Goal: Task Accomplishment & Management: Use online tool/utility

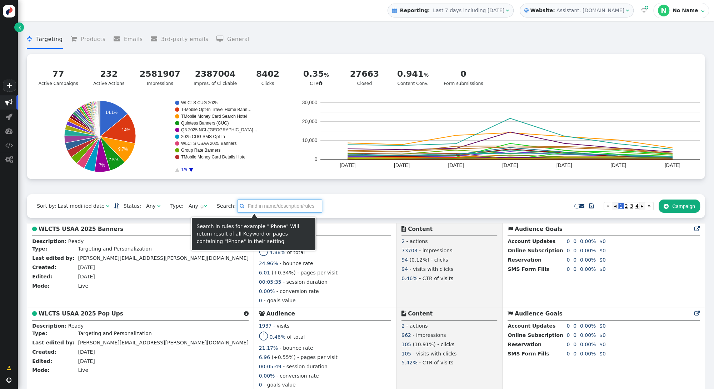
click at [264, 209] on input "text" at bounding box center [279, 206] width 85 height 13
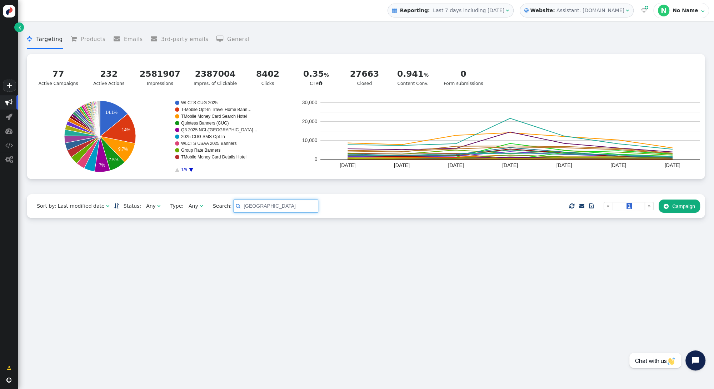
click at [590, 9] on div "Assistant: mustdotravels.com" at bounding box center [590, 10] width 68 height 7
type input "taiwan"
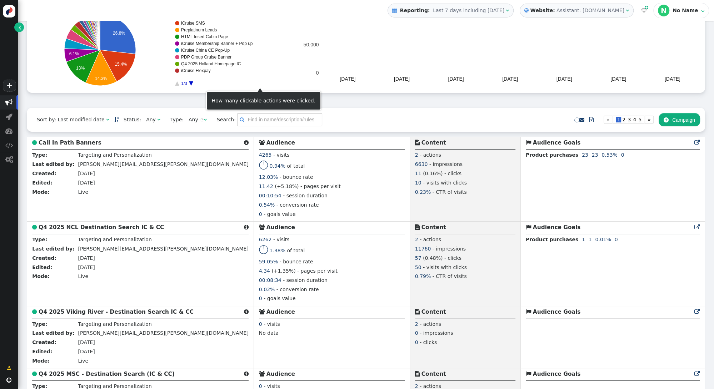
scroll to position [101, 0]
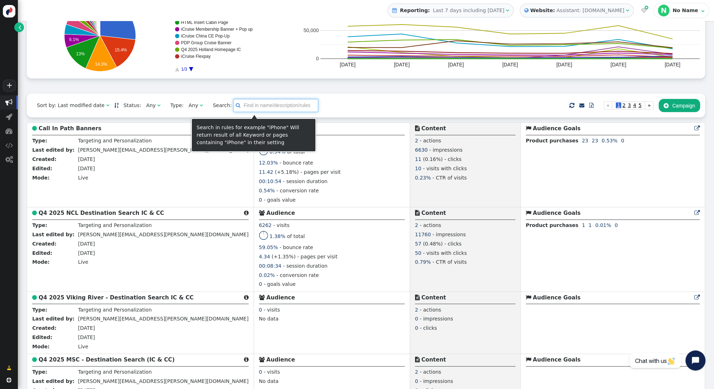
click at [261, 110] on input "text" at bounding box center [275, 105] width 85 height 13
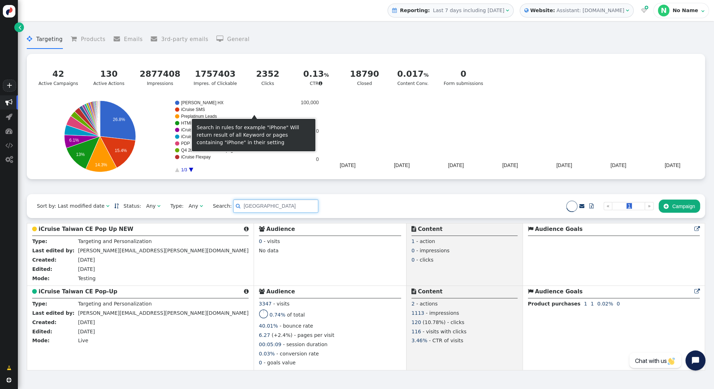
scroll to position [0, 0]
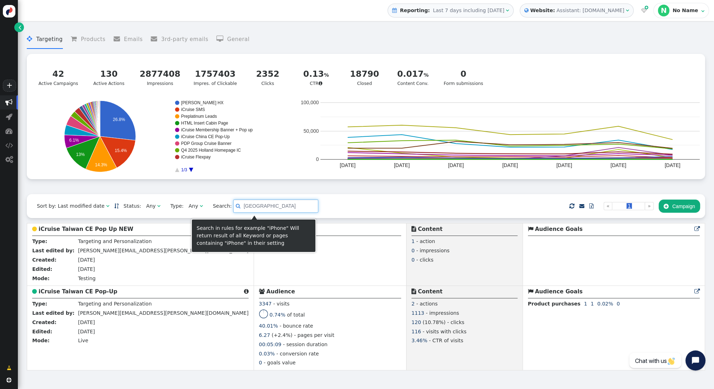
drag, startPoint x: 225, startPoint y: 207, endPoint x: 217, endPoint y: 202, distance: 9.6
click at [217, 206] on span "Search:  taiwan" at bounding box center [263, 206] width 110 height 13
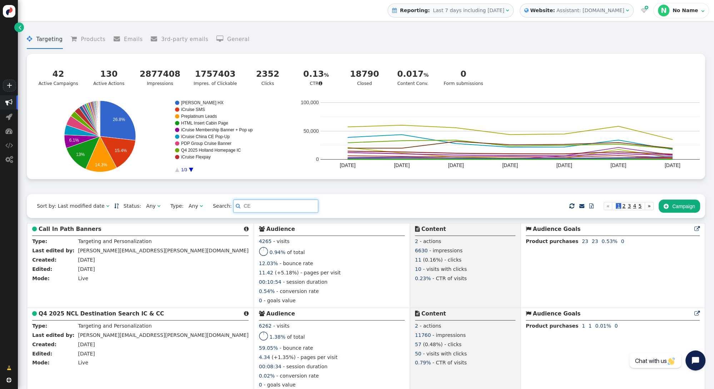
type input "CE"
click at [623, 209] on span "2" at bounding box center [623, 206] width 5 height 6
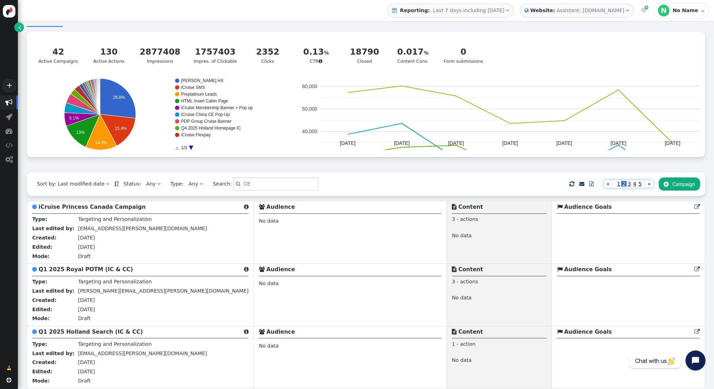
scroll to position [23, 0]
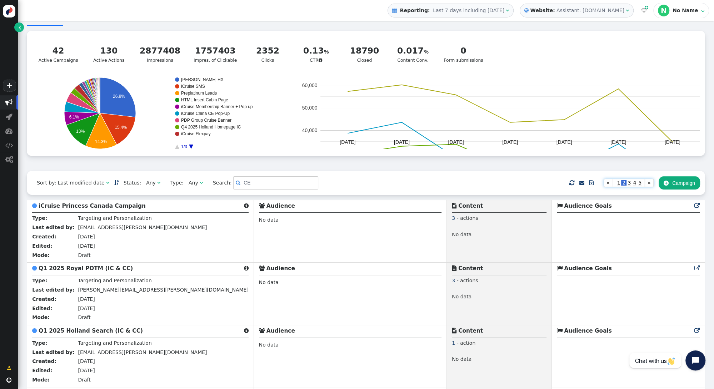
click at [639, 186] on span "5" at bounding box center [639, 183] width 5 height 6
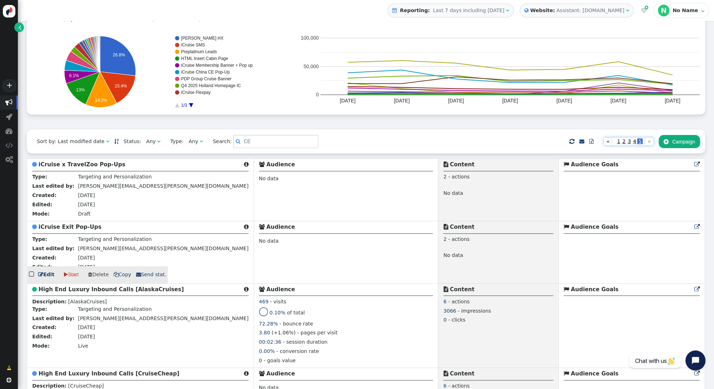
scroll to position [0, 0]
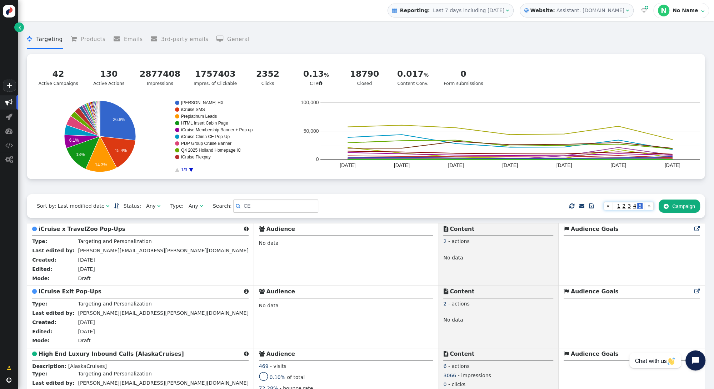
click at [634, 209] on span "4" at bounding box center [634, 206] width 5 height 6
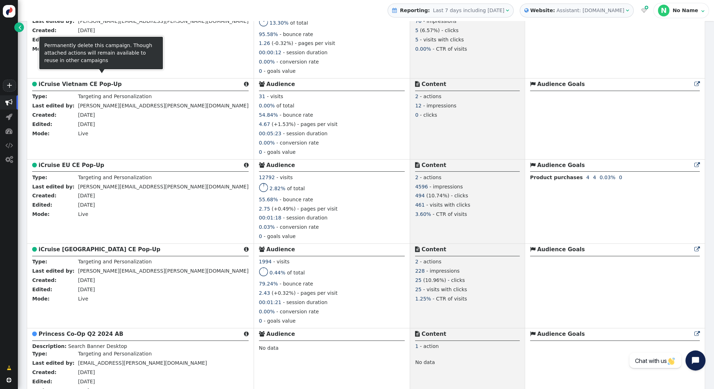
scroll to position [407, 0]
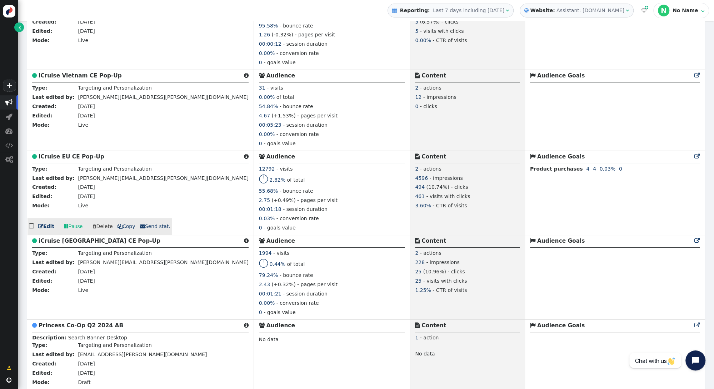
click at [71, 154] on b "iCruise EU CE Pop-Up" at bounding box center [72, 157] width 66 height 6
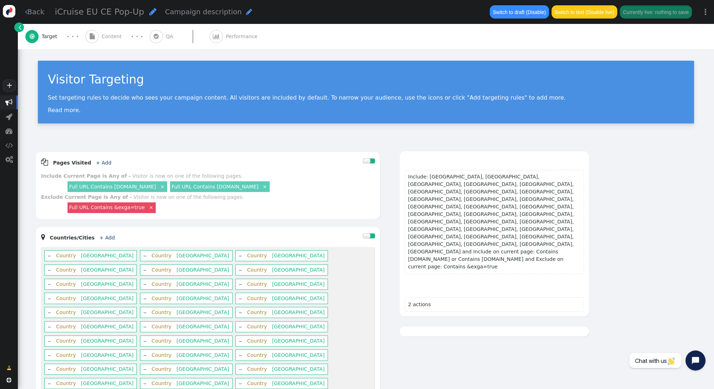
click at [111, 37] on span "Content" at bounding box center [113, 36] width 23 height 7
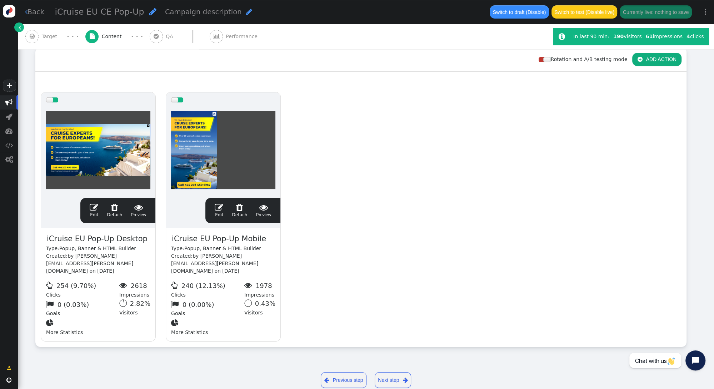
scroll to position [109, 0]
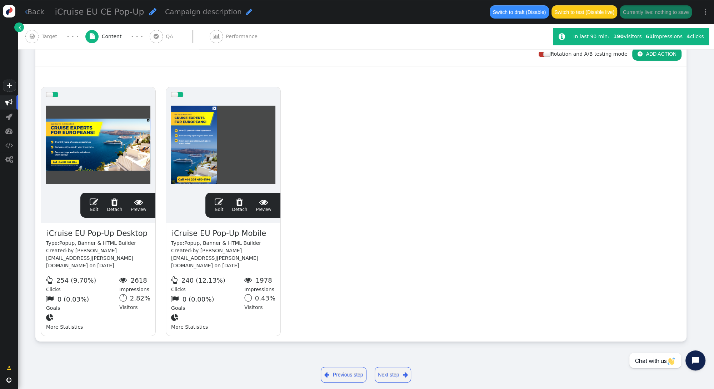
click at [92, 206] on link " Edit" at bounding box center [94, 205] width 9 height 15
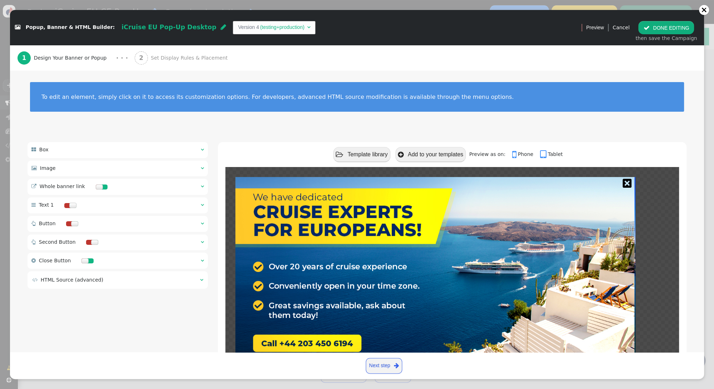
click at [166, 56] on span "Set Display Rules & Placement" at bounding box center [191, 57] width 80 height 7
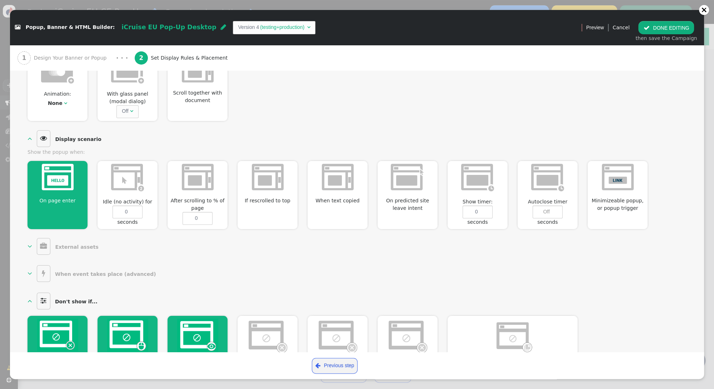
scroll to position [314, 0]
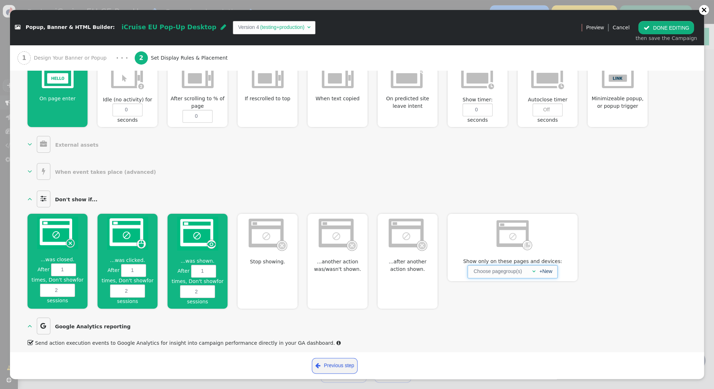
click at [533, 270] on span "" at bounding box center [533, 271] width 3 height 5
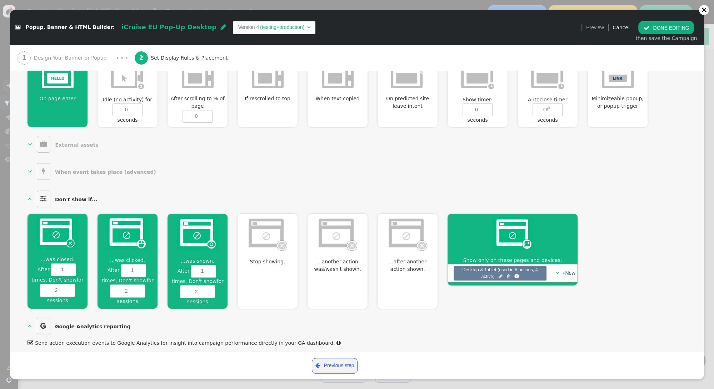
click at [655, 29] on button " DONE EDITING" at bounding box center [666, 27] width 56 height 13
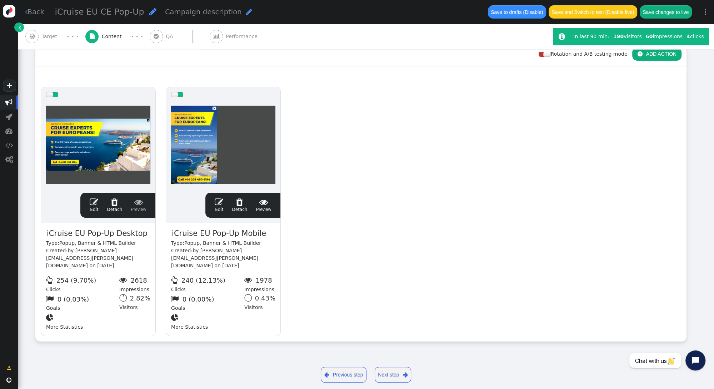
click at [216, 200] on span "" at bounding box center [219, 202] width 9 height 9
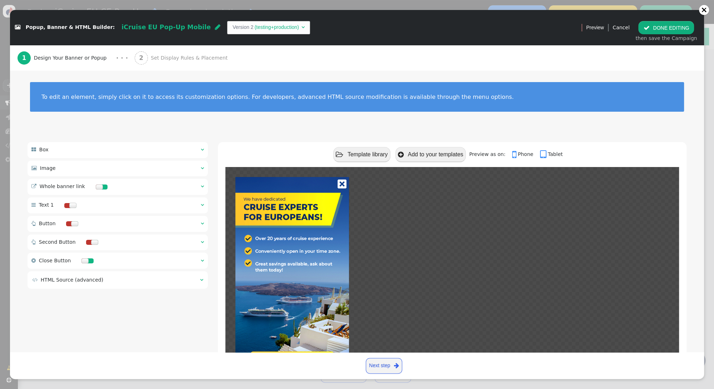
click at [184, 58] on span "Set Display Rules & Placement" at bounding box center [191, 57] width 80 height 7
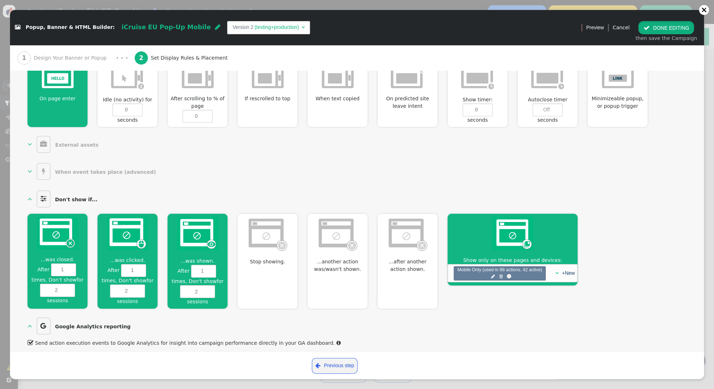
click at [667, 26] on button " DONE EDITING" at bounding box center [666, 27] width 56 height 13
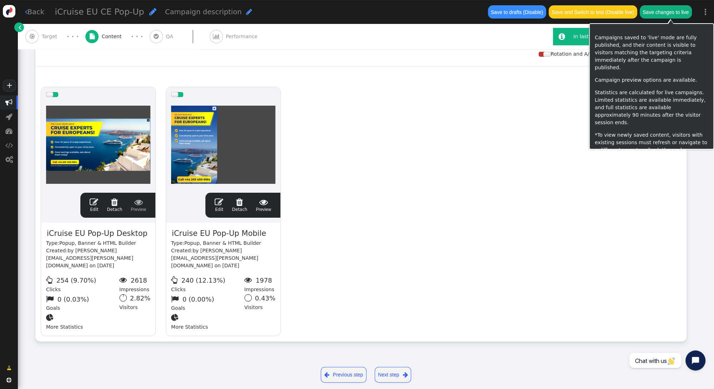
click at [666, 11] on button "Save changes to live" at bounding box center [666, 11] width 52 height 13
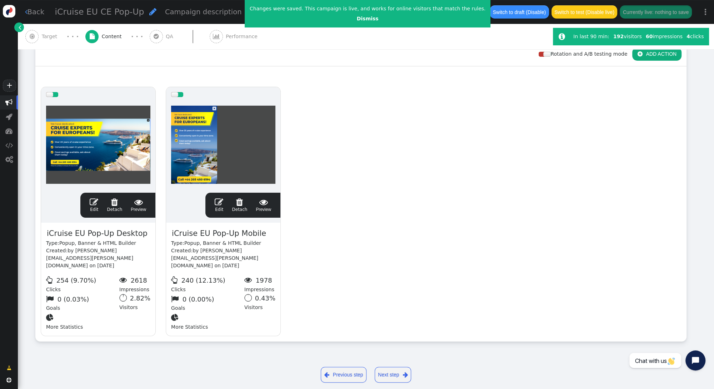
click at [92, 205] on span "" at bounding box center [94, 202] width 9 height 9
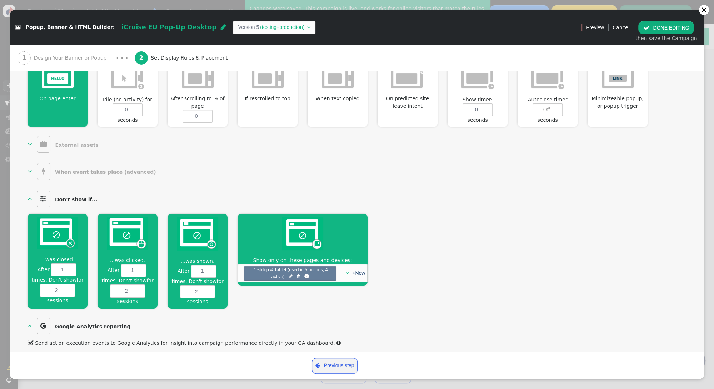
click at [656, 25] on button " DONE EDITING" at bounding box center [666, 27] width 56 height 13
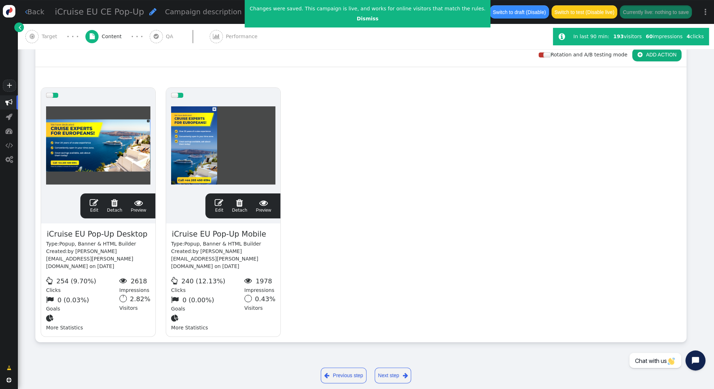
click at [218, 201] on span "" at bounding box center [219, 203] width 9 height 9
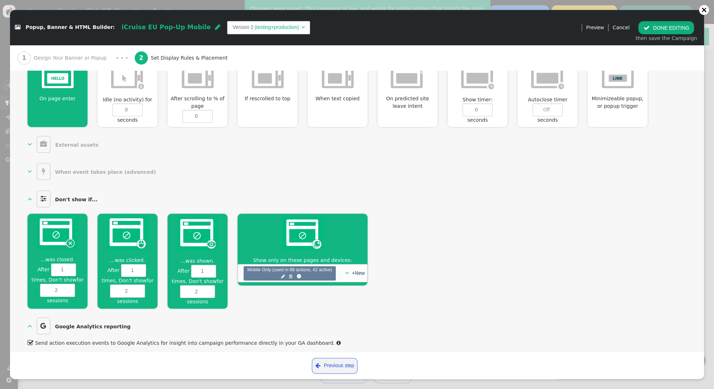
click at [665, 28] on button " DONE EDITING" at bounding box center [666, 27] width 56 height 13
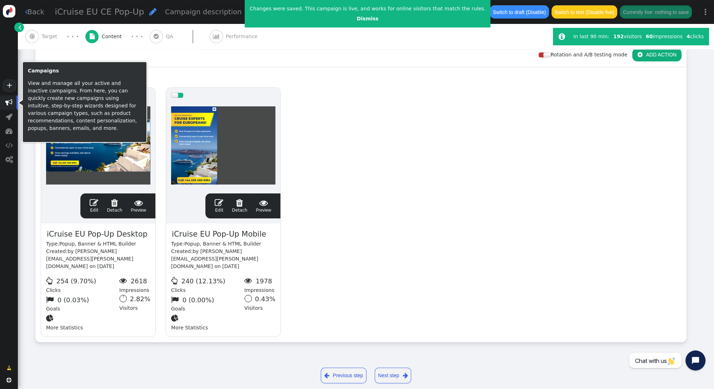
click at [9, 102] on span "" at bounding box center [8, 102] width 7 height 7
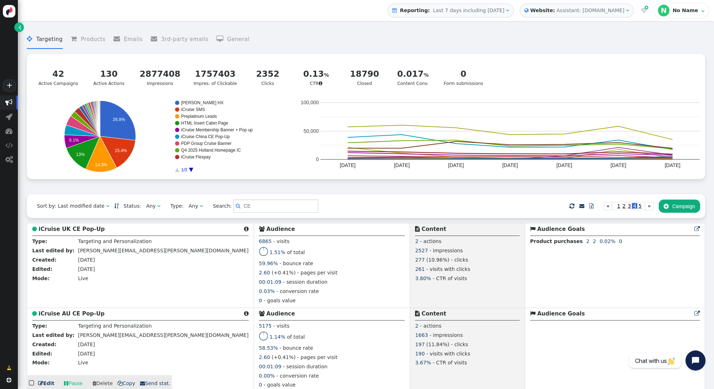
scroll to position [98, 0]
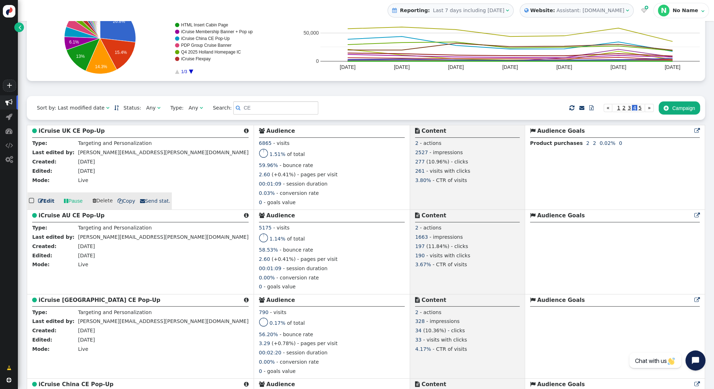
click at [66, 130] on b "iCruise UK CE Pop-Up" at bounding box center [72, 131] width 66 height 6
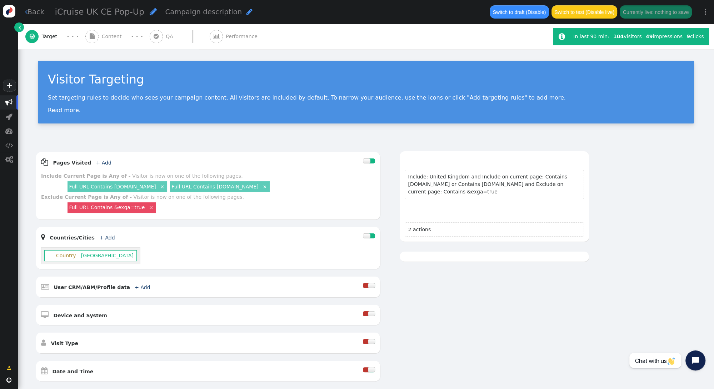
click at [110, 34] on span "Content" at bounding box center [113, 36] width 23 height 7
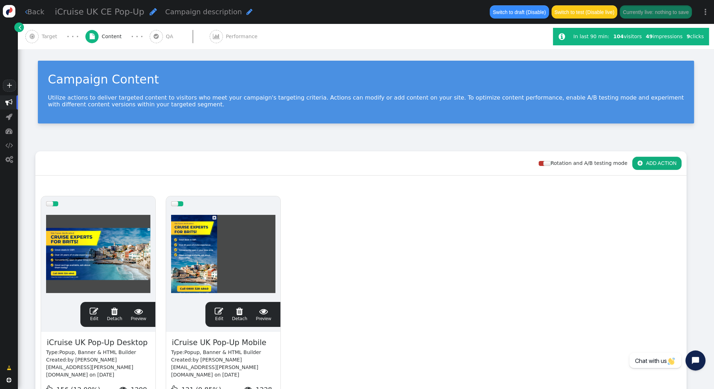
scroll to position [109, 0]
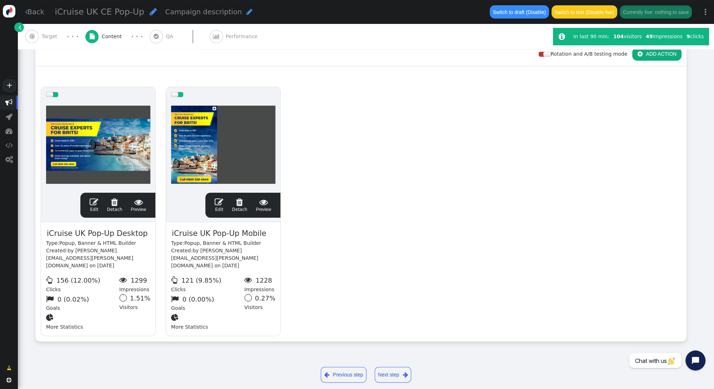
click at [95, 202] on span "" at bounding box center [94, 202] width 9 height 9
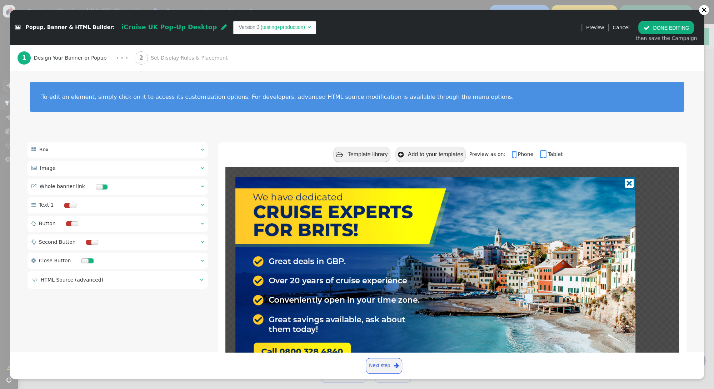
click at [191, 60] on span "Set Display Rules & Placement" at bounding box center [191, 57] width 80 height 7
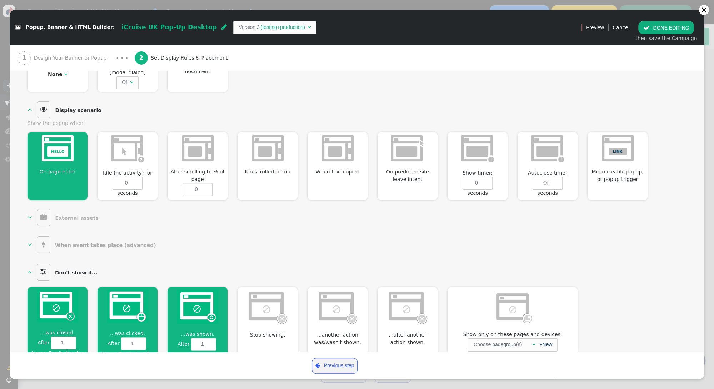
scroll to position [314, 0]
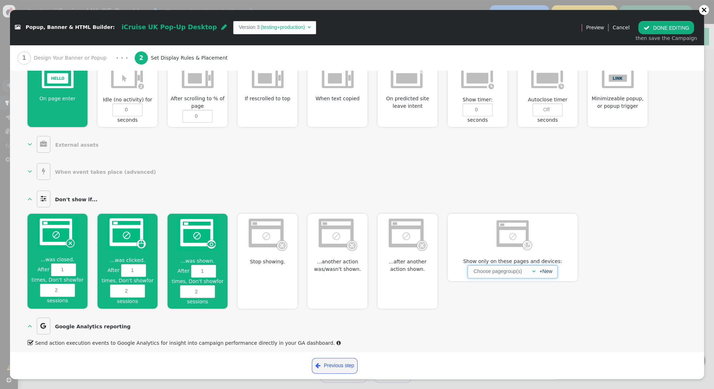
click at [532, 269] on span "" at bounding box center [533, 271] width 3 height 5
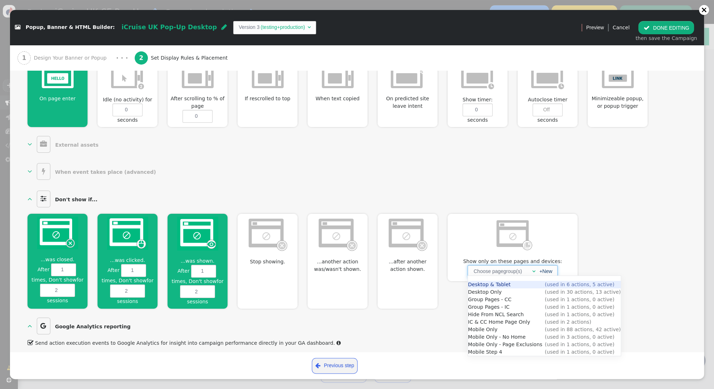
click at [495, 280] on div " Desktop & Tablet (used in 6 actions, 5 active) Desktop Only (used in 30 actio…" at bounding box center [544, 316] width 153 height 80
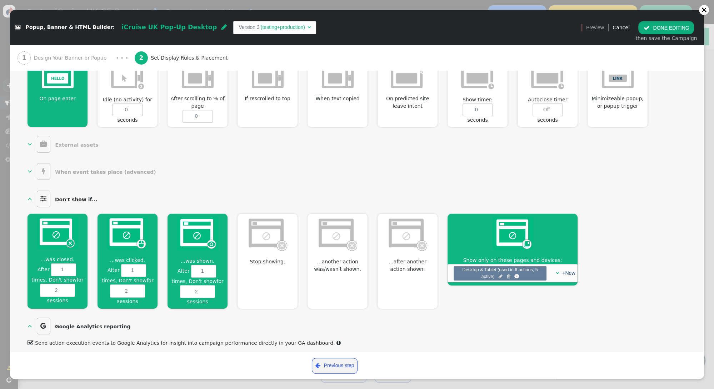
click at [663, 26] on button " DONE EDITING" at bounding box center [666, 27] width 56 height 13
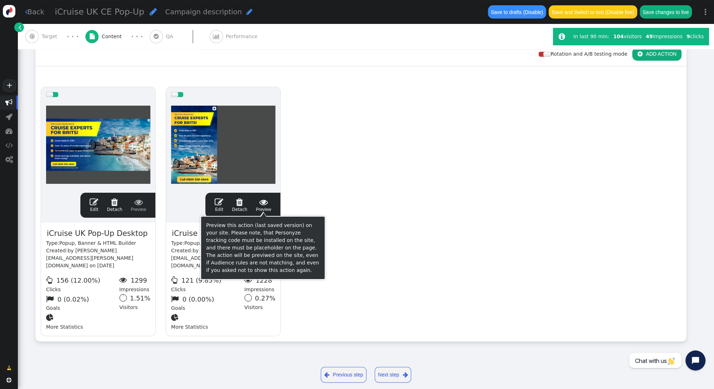
click at [217, 199] on span "" at bounding box center [219, 202] width 9 height 9
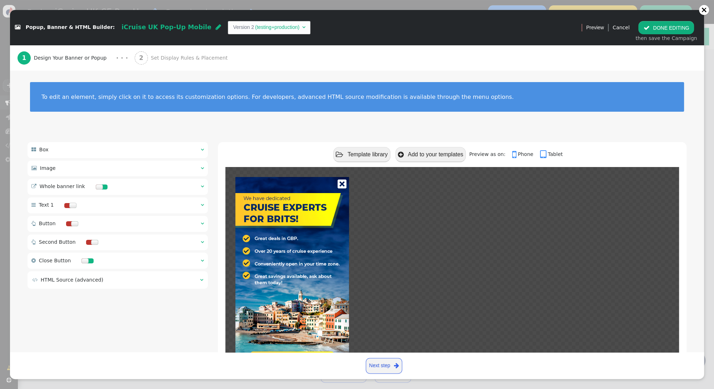
click at [166, 59] on span "Set Display Rules & Placement" at bounding box center [191, 57] width 80 height 7
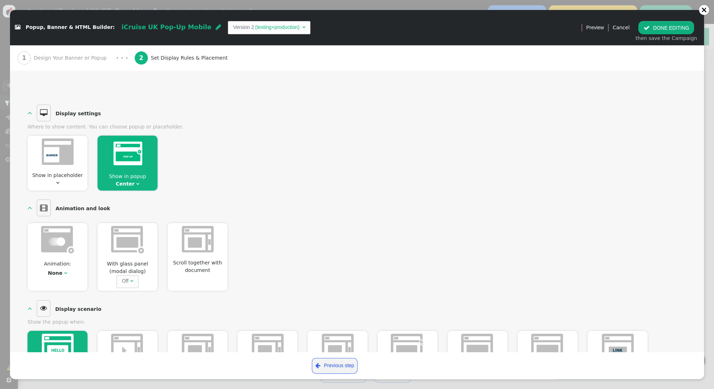
scroll to position [0, 0]
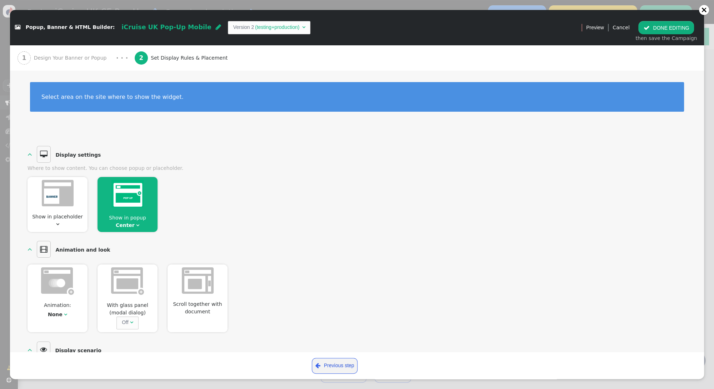
click at [669, 27] on button " DONE EDITING" at bounding box center [666, 27] width 56 height 13
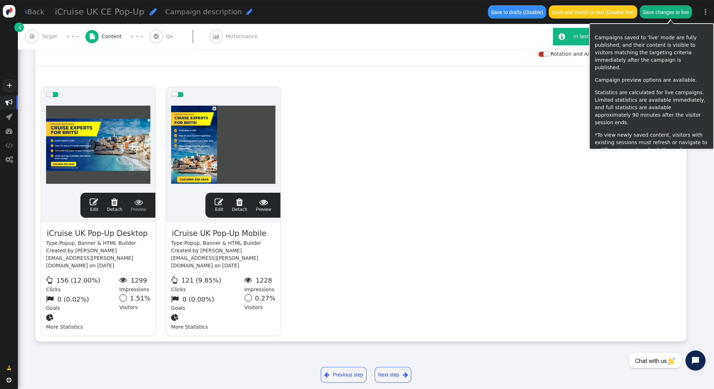
click at [663, 16] on button "Save changes to live" at bounding box center [666, 11] width 52 height 13
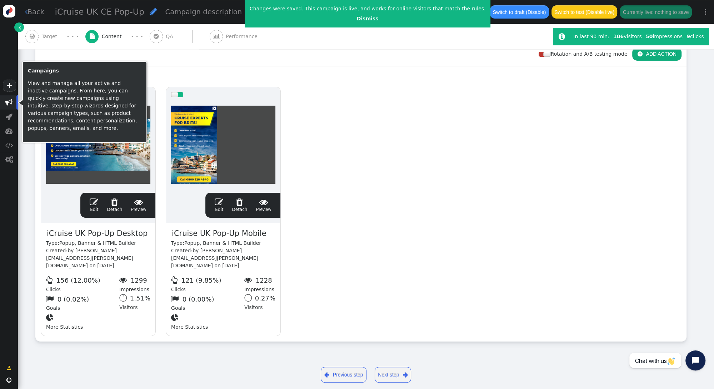
click at [11, 105] on span "" at bounding box center [8, 102] width 7 height 7
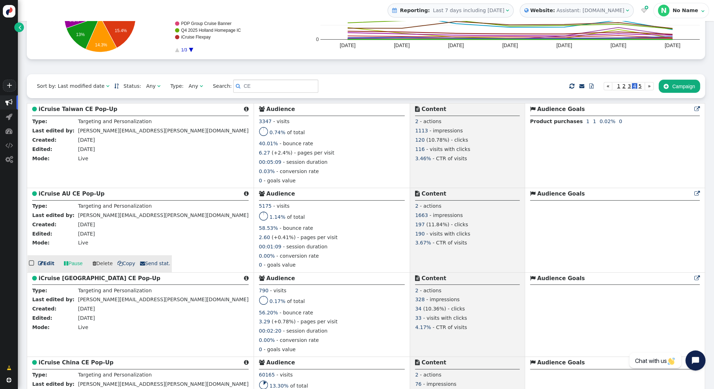
scroll to position [127, 0]
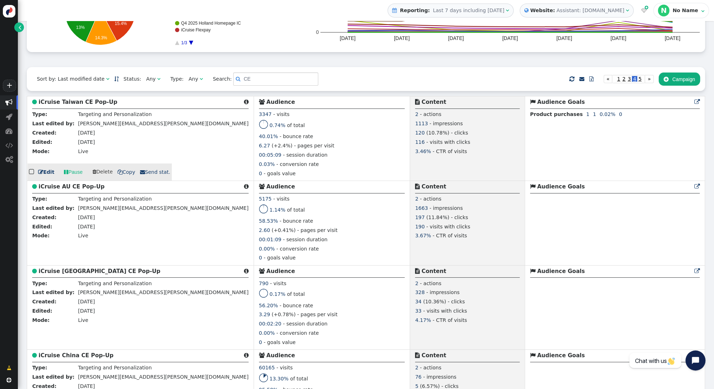
click at [81, 105] on b "iCruise Taiwan CE Pop-Up" at bounding box center [78, 102] width 79 height 6
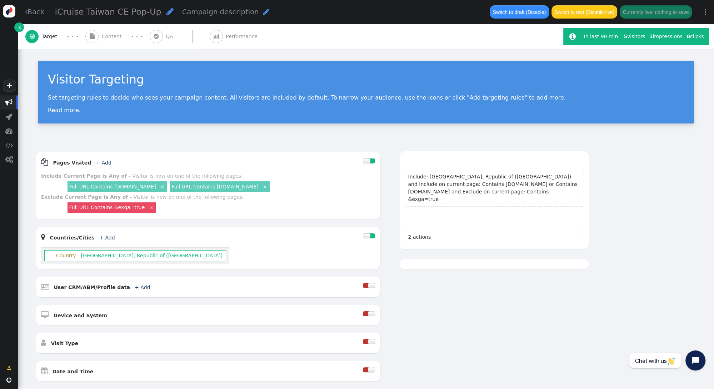
click at [115, 34] on span "Content" at bounding box center [113, 36] width 23 height 7
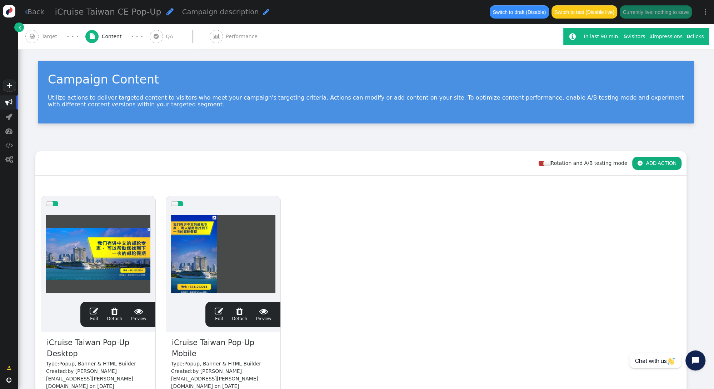
click at [92, 310] on span "" at bounding box center [94, 311] width 9 height 9
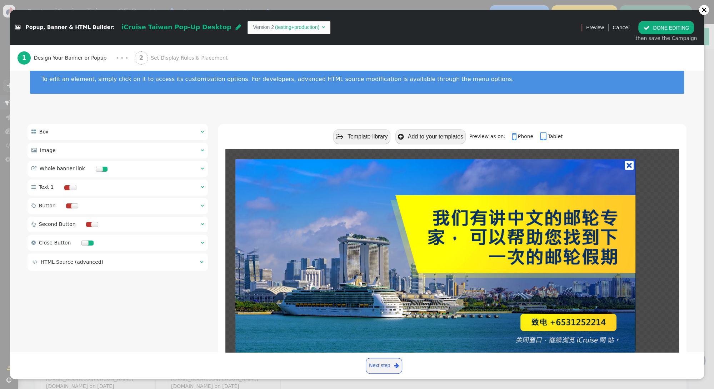
scroll to position [19, 0]
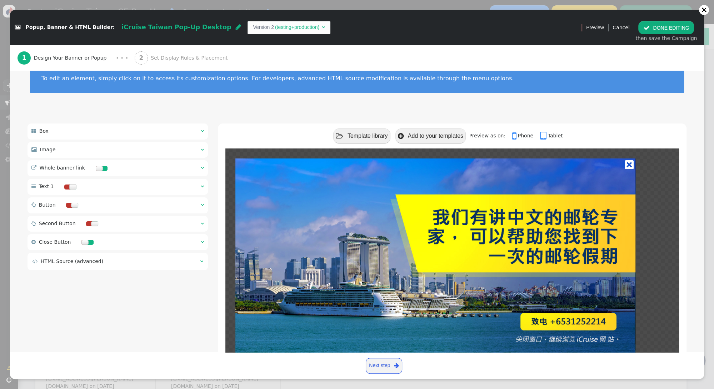
click at [177, 57] on span "Set Display Rules & Placement" at bounding box center [191, 57] width 80 height 7
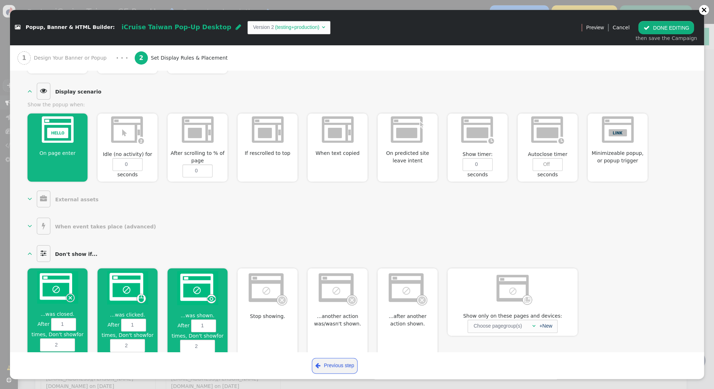
scroll to position [314, 0]
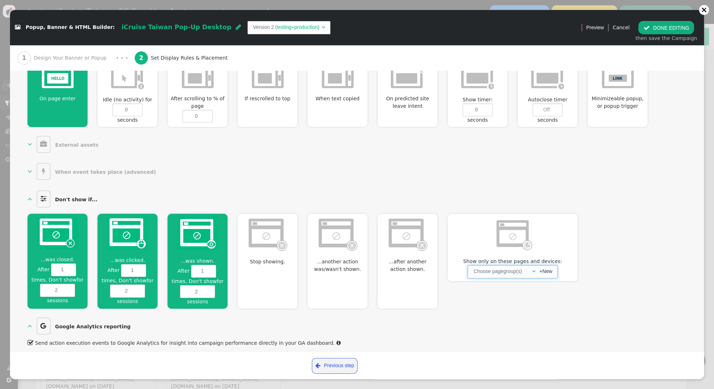
click at [533, 269] on span "" at bounding box center [533, 271] width 3 height 5
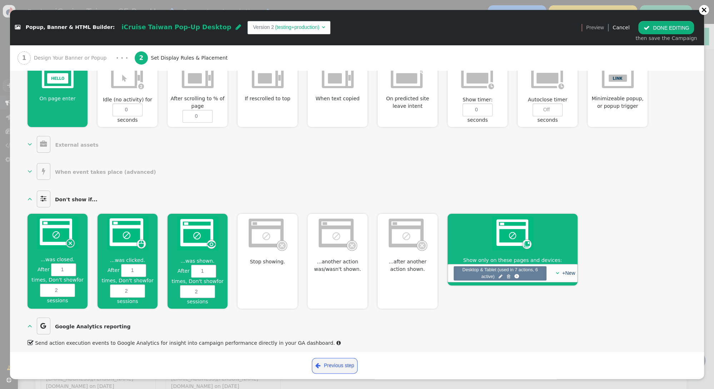
click at [653, 29] on button " DONE EDITING" at bounding box center [666, 27] width 56 height 13
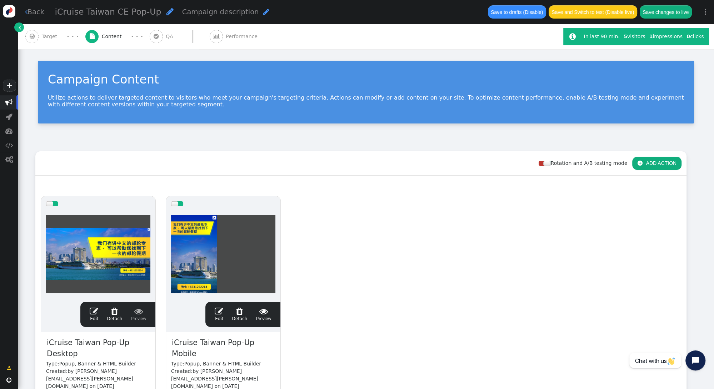
click at [221, 311] on span "" at bounding box center [219, 311] width 9 height 9
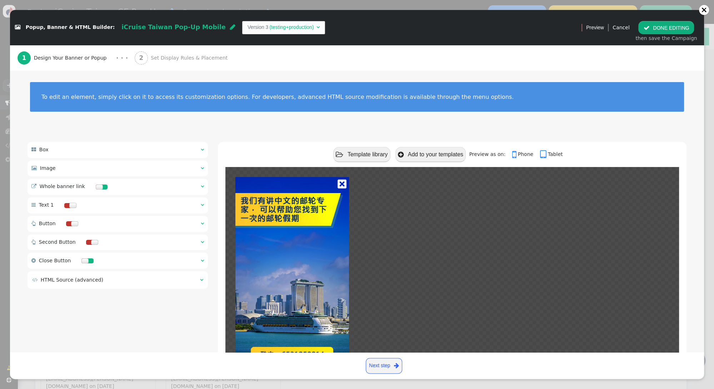
click at [153, 58] on span "Set Display Rules & Placement" at bounding box center [191, 57] width 80 height 7
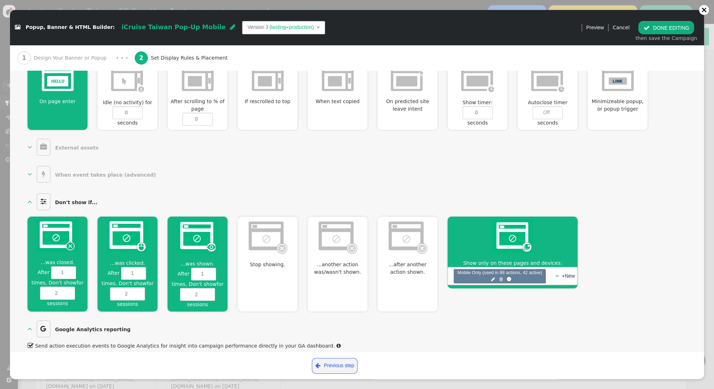
scroll to position [311, 0]
click at [657, 29] on button " DONE EDITING" at bounding box center [666, 27] width 56 height 13
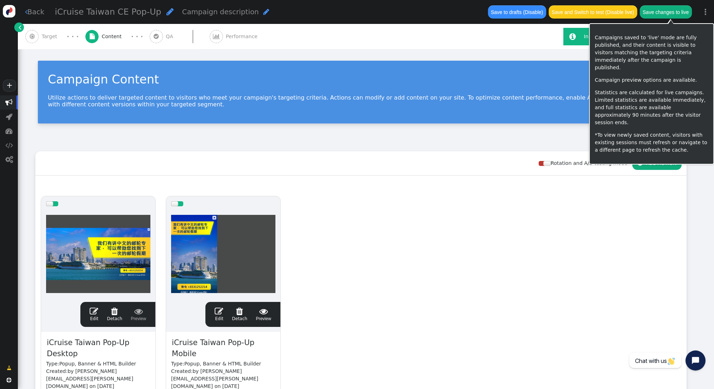
click at [661, 14] on button "Save changes to live" at bounding box center [666, 11] width 52 height 13
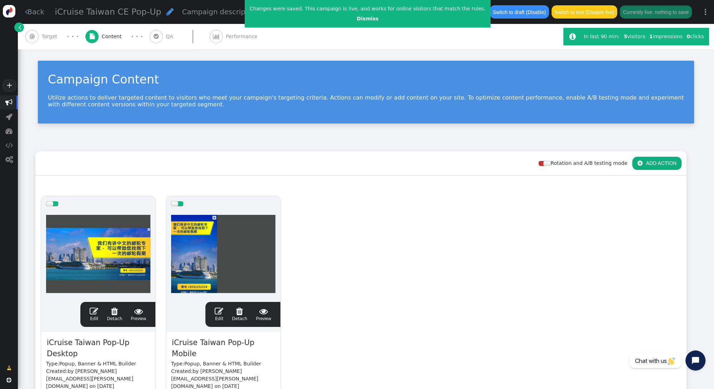
click at [6, 102] on span "" at bounding box center [8, 102] width 7 height 7
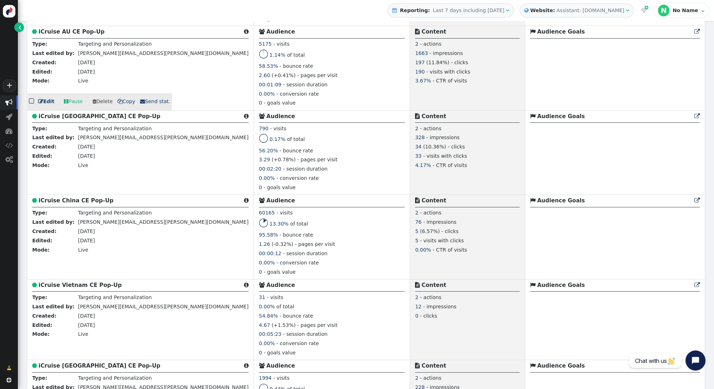
scroll to position [276, 0]
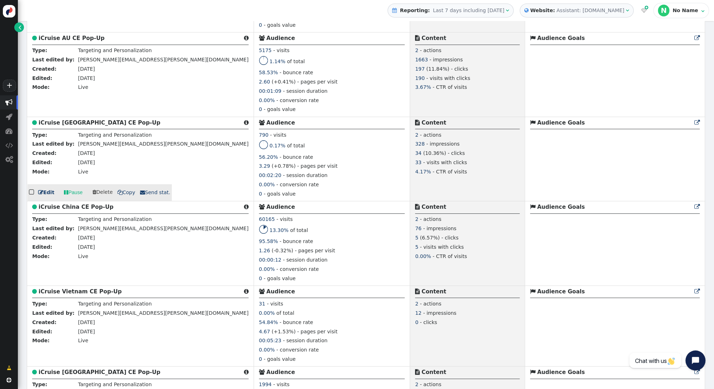
click at [75, 123] on b "iCruise Philippines CE Pop-Up" at bounding box center [100, 123] width 122 height 6
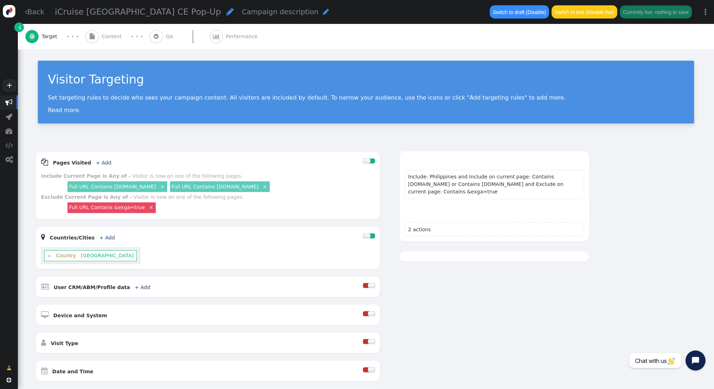
click at [109, 33] on span "Content" at bounding box center [113, 36] width 23 height 7
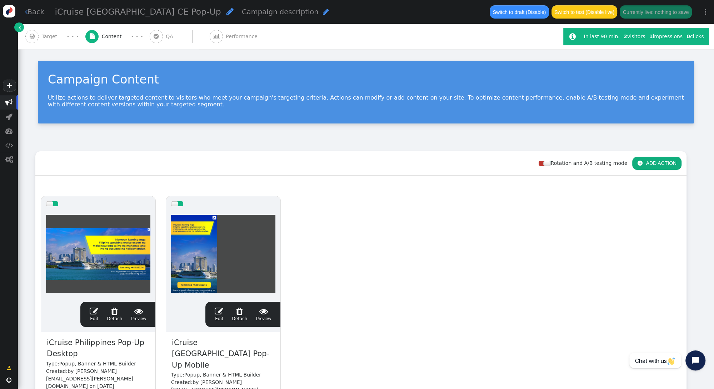
click at [90, 310] on div " Edit  Detach  Preview" at bounding box center [117, 314] width 65 height 15
click at [93, 309] on span "" at bounding box center [94, 311] width 9 height 9
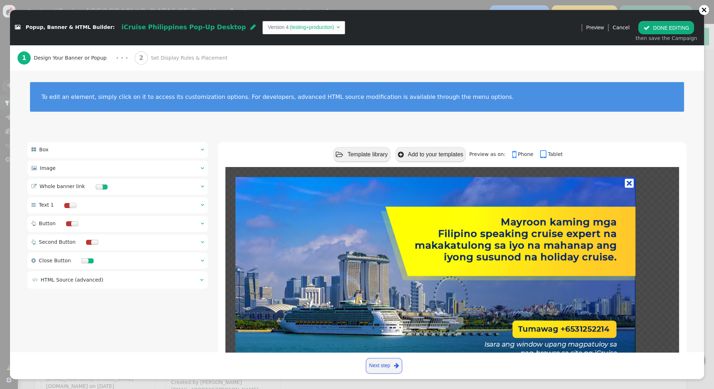
click at [166, 56] on span "Set Display Rules & Placement" at bounding box center [191, 57] width 80 height 7
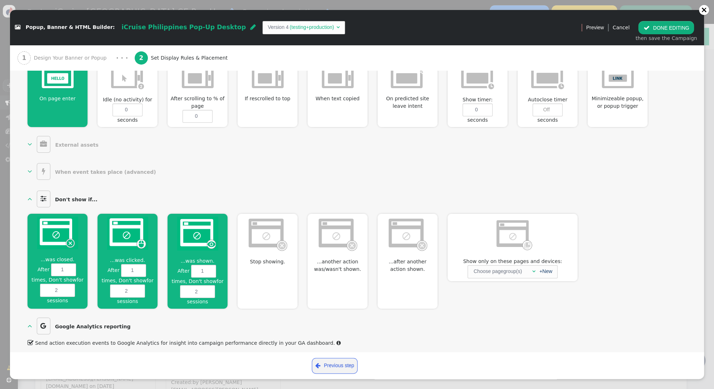
scroll to position [304, 0]
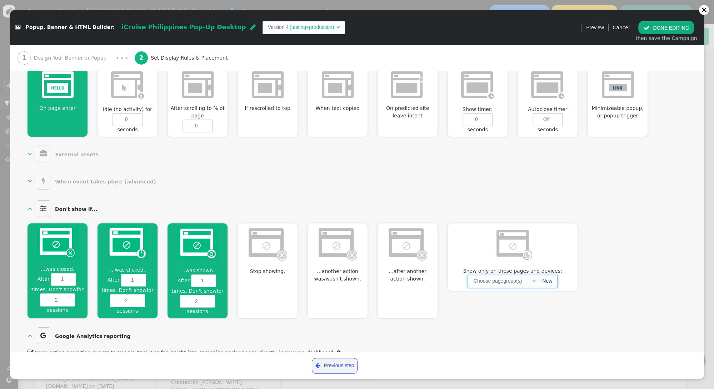
click at [534, 279] on span "" at bounding box center [533, 281] width 3 height 5
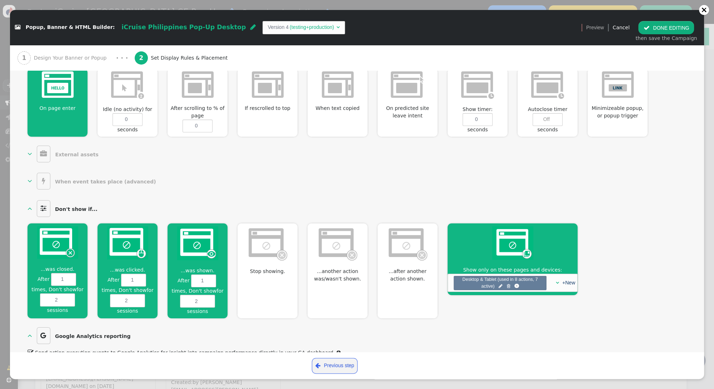
click at [665, 26] on button " DONE EDITING" at bounding box center [666, 27] width 56 height 13
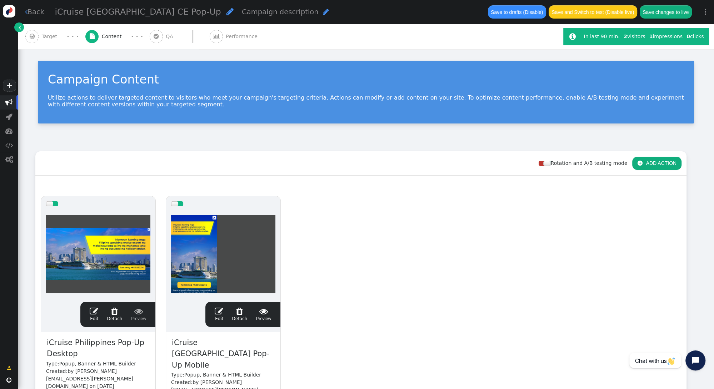
click at [218, 310] on span "" at bounding box center [219, 311] width 9 height 9
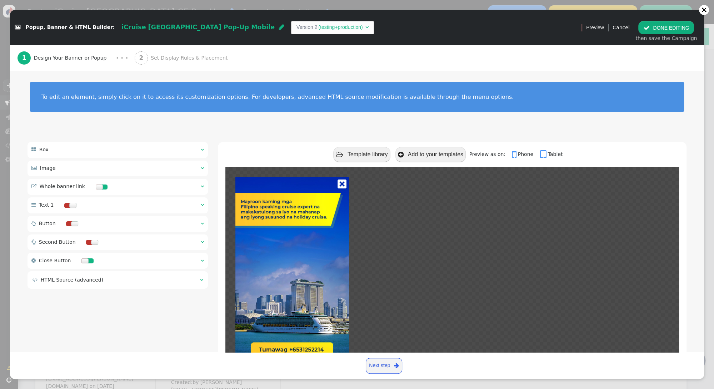
click at [159, 57] on span "Set Display Rules & Placement" at bounding box center [191, 57] width 80 height 7
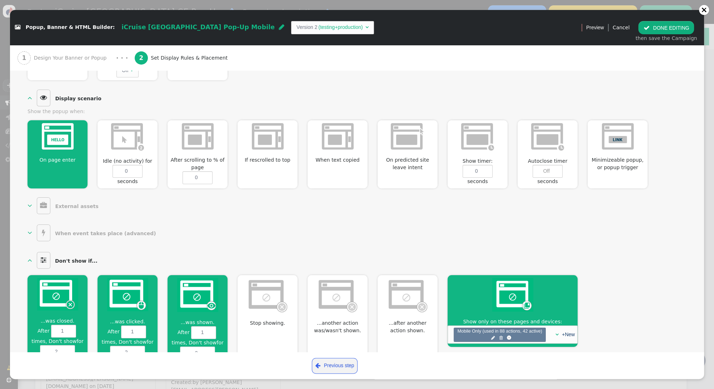
scroll to position [264, 0]
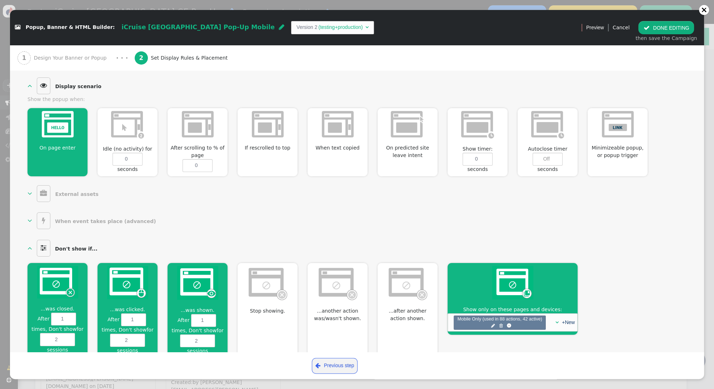
click at [666, 27] on button " DONE EDITING" at bounding box center [666, 27] width 56 height 13
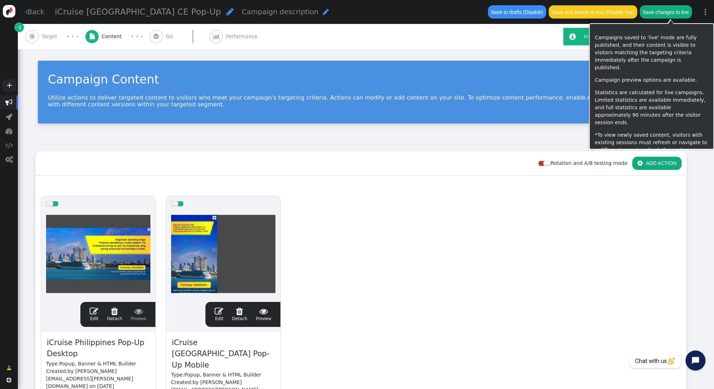
click at [667, 12] on button "Save changes to live" at bounding box center [666, 11] width 52 height 13
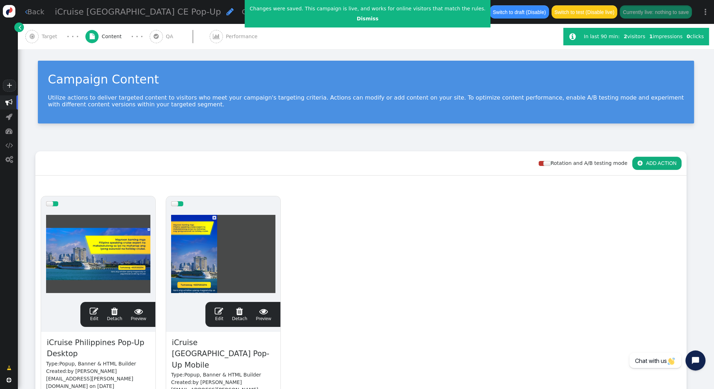
click at [374, 231] on div "drag this  Edit  Detach  Preview iCruise Philippines Pop-Up Desktop Type: Po…" at bounding box center [361, 332] width 650 height 282
click at [362, 19] on link "Dismiss" at bounding box center [368, 19] width 22 height 6
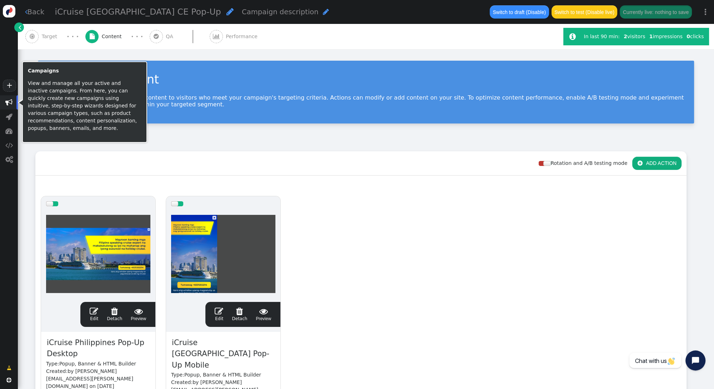
click at [12, 101] on span "" at bounding box center [9, 102] width 18 height 14
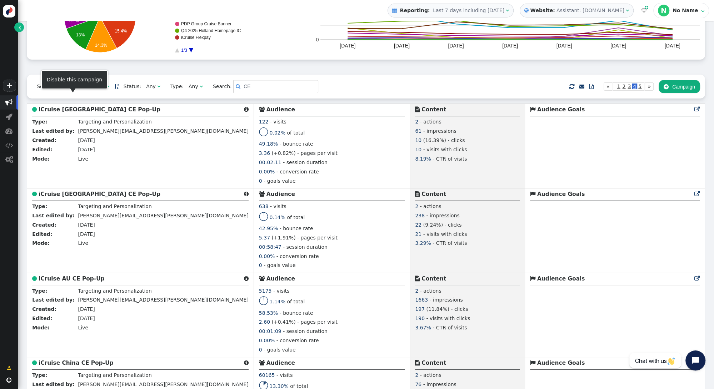
scroll to position [121, 0]
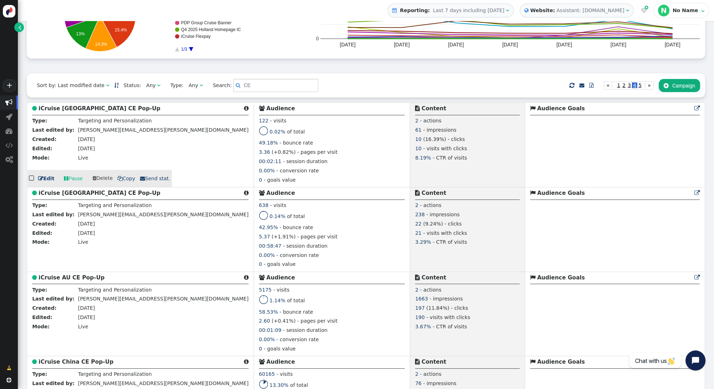
click at [70, 109] on b "iCruise Thailand CE Pop-Up" at bounding box center [100, 108] width 122 height 6
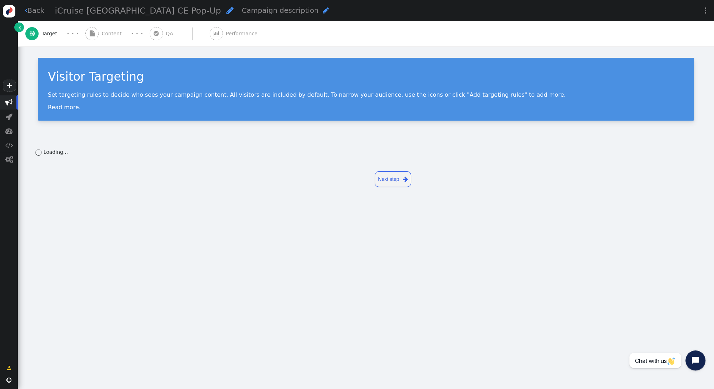
click at [108, 35] on span "Content" at bounding box center [113, 33] width 23 height 7
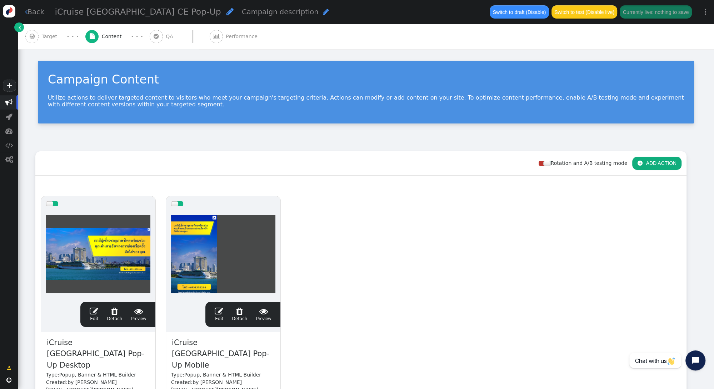
scroll to position [32, 0]
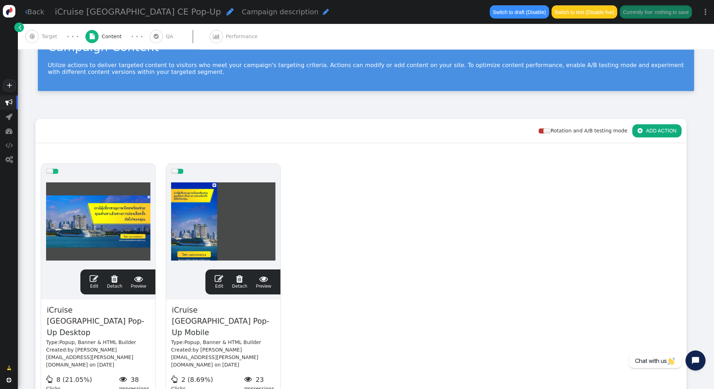
click at [96, 277] on span "" at bounding box center [94, 279] width 9 height 9
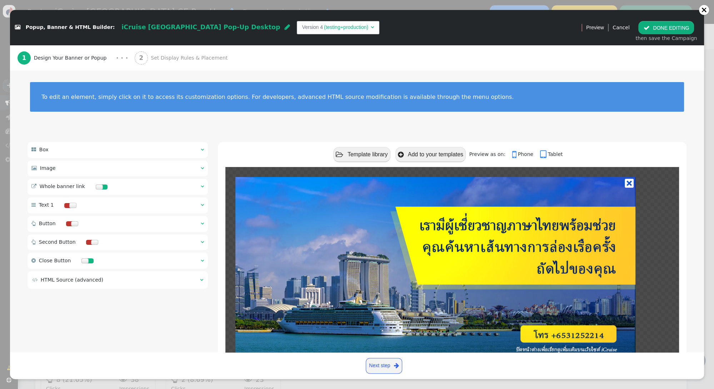
click at [185, 59] on span "Set Display Rules & Placement" at bounding box center [191, 57] width 80 height 7
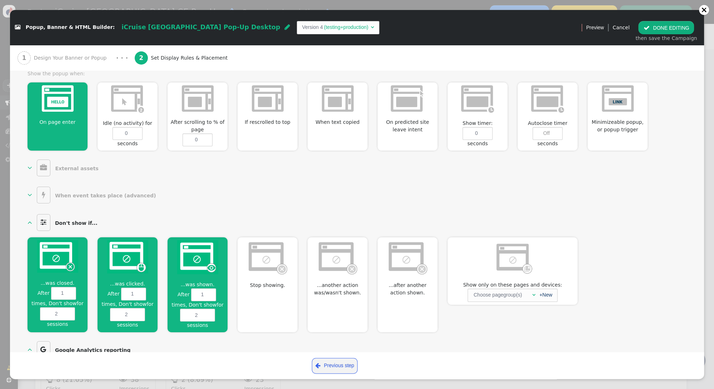
scroll to position [290, 0]
click at [531, 291] on div "" at bounding box center [531, 294] width 7 height 7
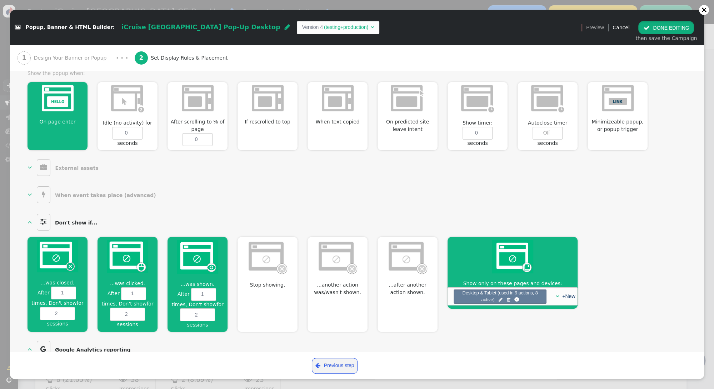
click at [669, 26] on button " DONE EDITING" at bounding box center [666, 27] width 56 height 13
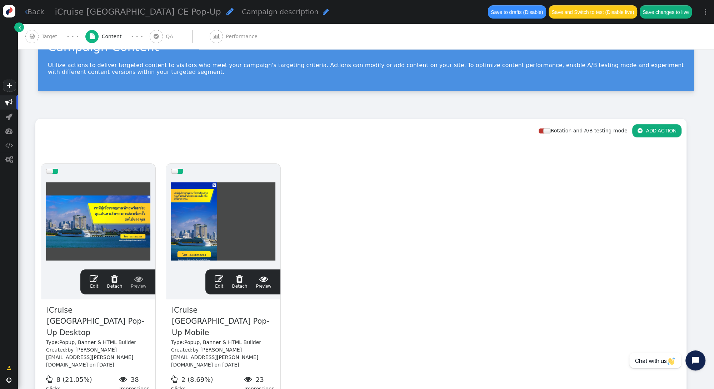
click at [221, 276] on span "" at bounding box center [219, 279] width 9 height 9
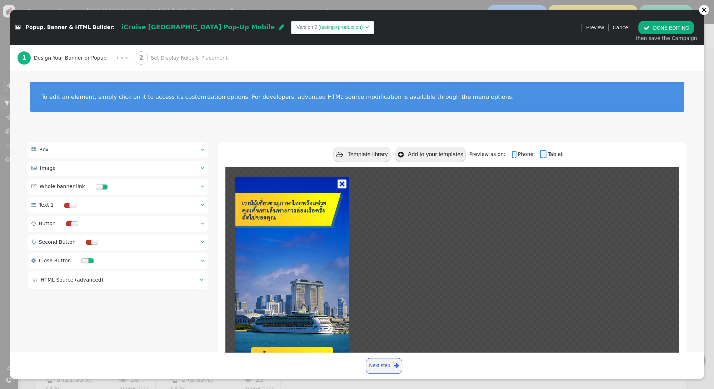
click at [157, 61] on span "Set Display Rules & Placement" at bounding box center [191, 57] width 80 height 7
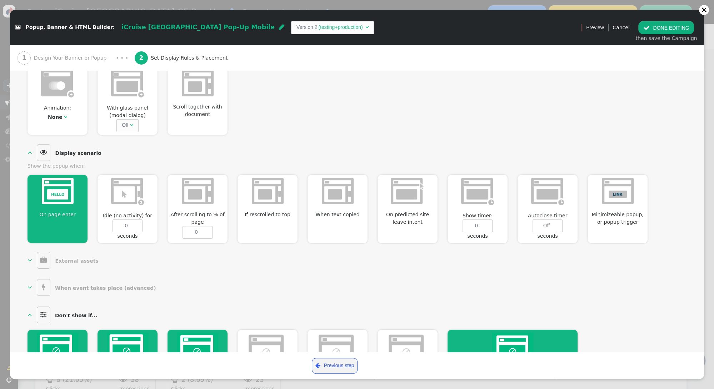
scroll to position [274, 0]
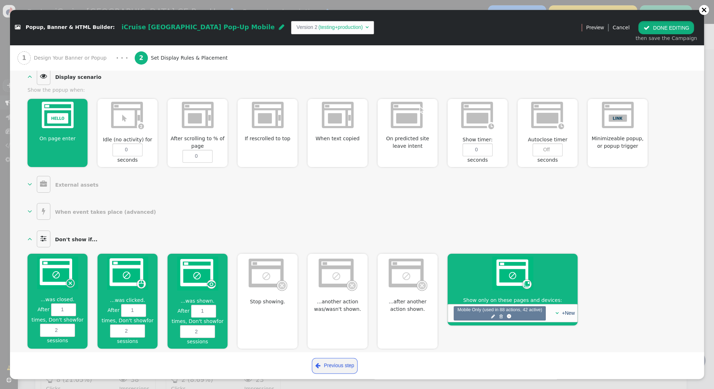
click at [668, 28] on button " DONE EDITING" at bounding box center [666, 27] width 56 height 13
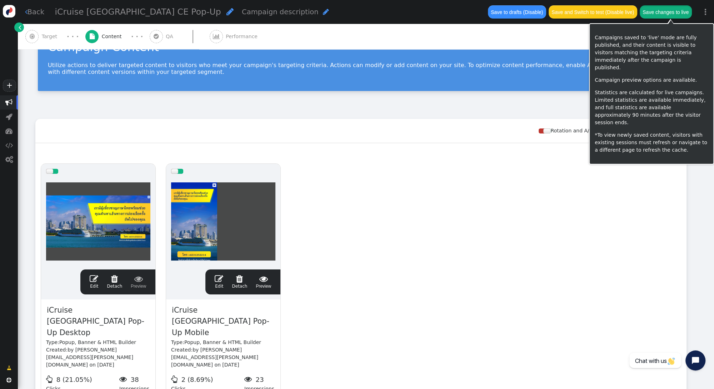
click at [663, 14] on button "Save changes to live" at bounding box center [666, 11] width 52 height 13
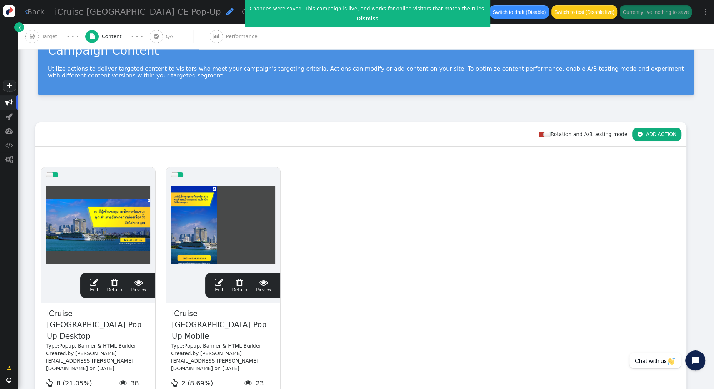
scroll to position [30, 0]
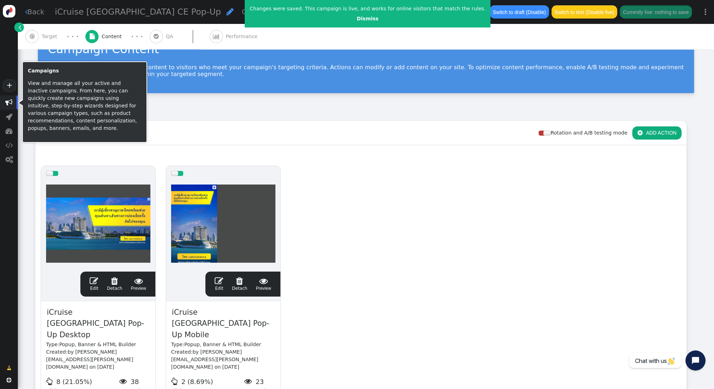
click at [7, 104] on span "" at bounding box center [8, 102] width 7 height 7
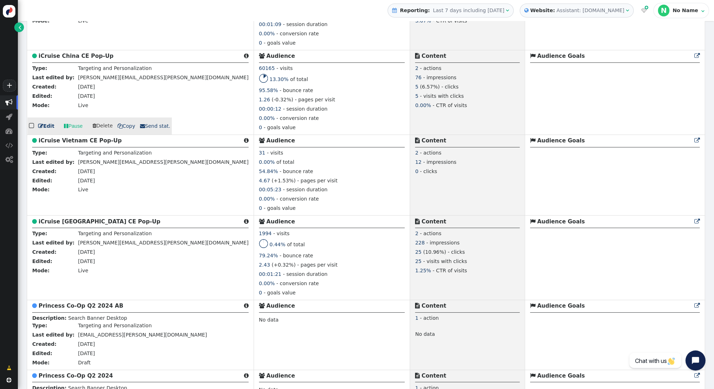
scroll to position [406, 0]
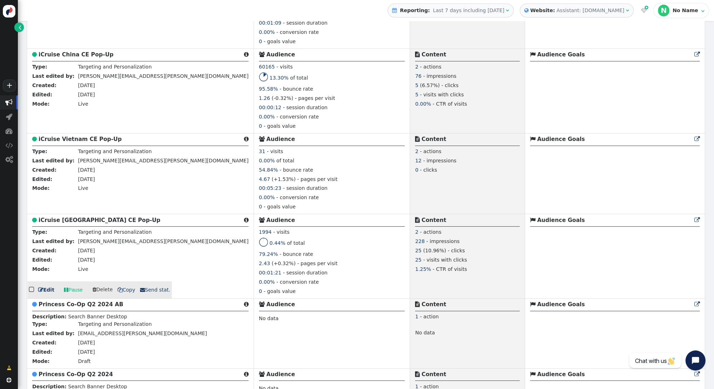
click at [79, 219] on b "iCruise Malaysia CE Pop-Up" at bounding box center [100, 220] width 122 height 6
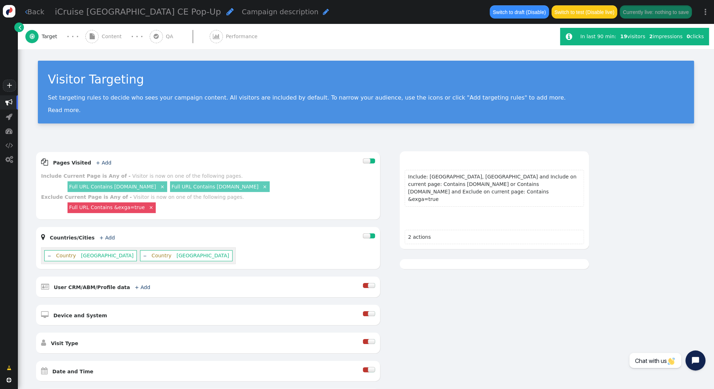
click at [105, 34] on span "Content" at bounding box center [113, 36] width 23 height 7
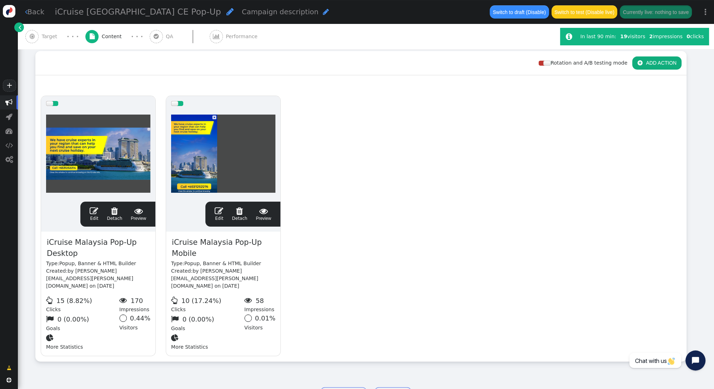
scroll to position [121, 0]
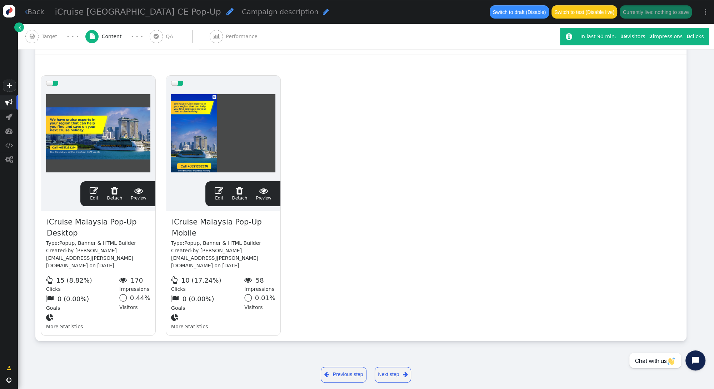
click at [94, 190] on span "" at bounding box center [94, 190] width 9 height 9
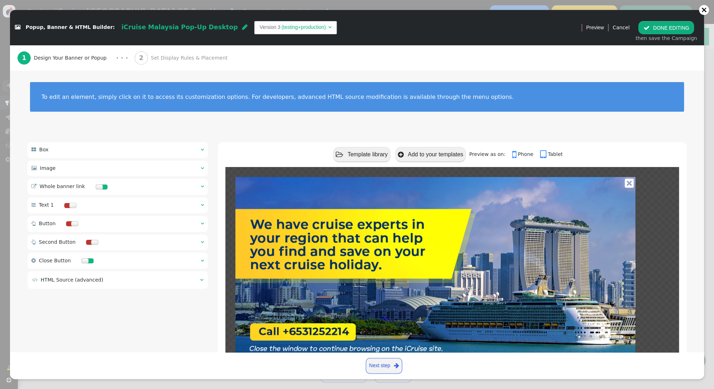
click at [162, 56] on span "Set Display Rules & Placement" at bounding box center [191, 57] width 80 height 7
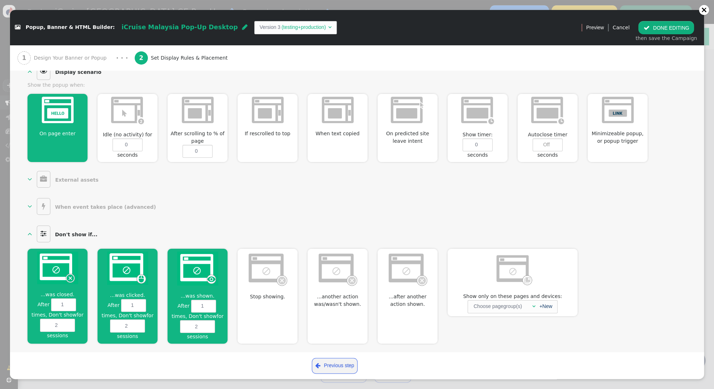
scroll to position [314, 0]
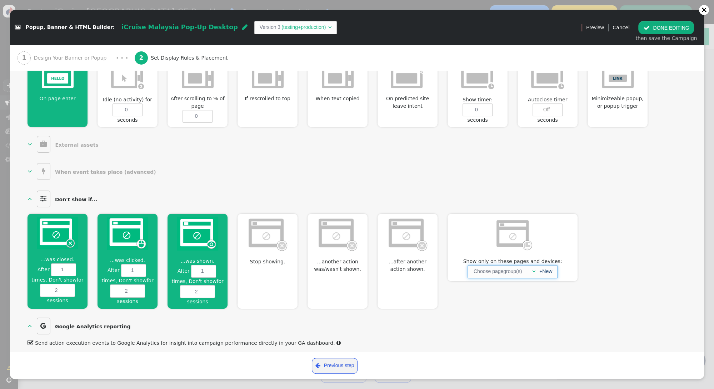
click at [532, 269] on span "" at bounding box center [533, 271] width 3 height 5
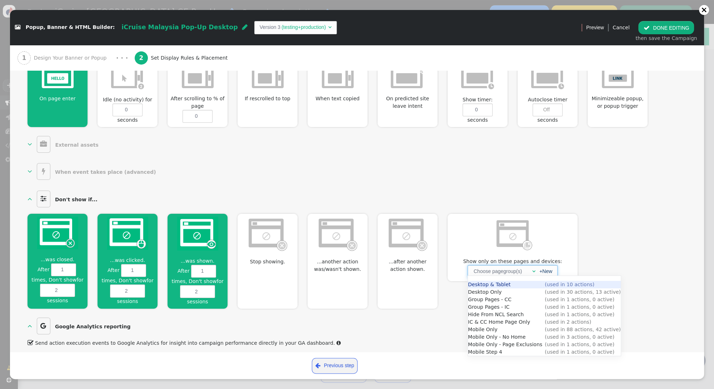
click at [658, 28] on button " DONE EDITING" at bounding box center [666, 27] width 56 height 13
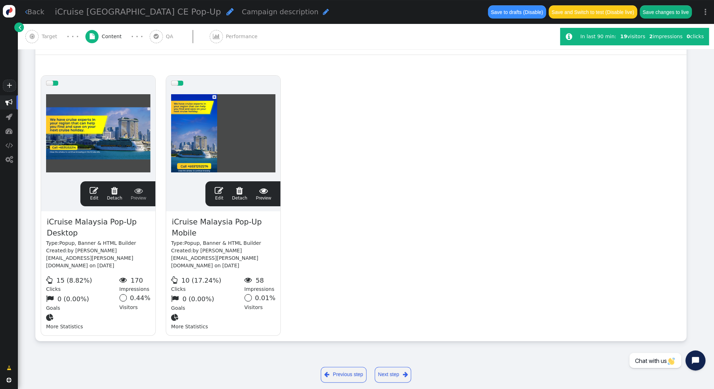
click at [220, 188] on span "" at bounding box center [219, 190] width 9 height 9
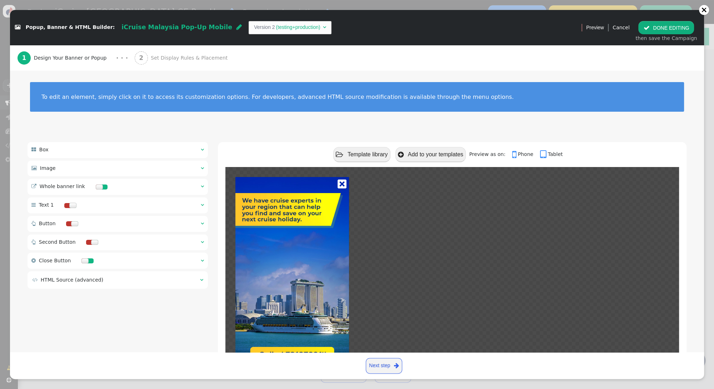
click at [156, 59] on span "Set Display Rules & Placement" at bounding box center [191, 57] width 80 height 7
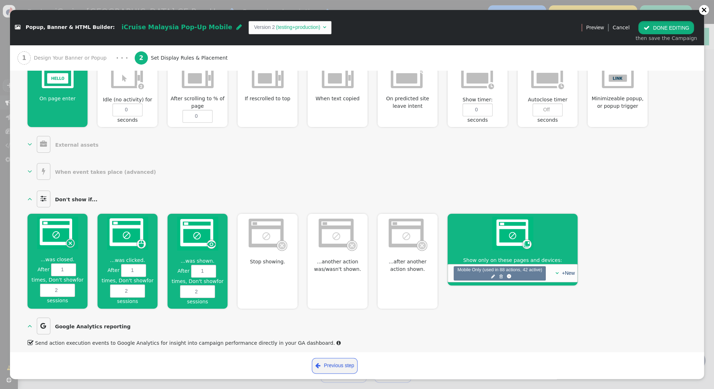
click at [657, 26] on button " DONE EDITING" at bounding box center [666, 27] width 56 height 13
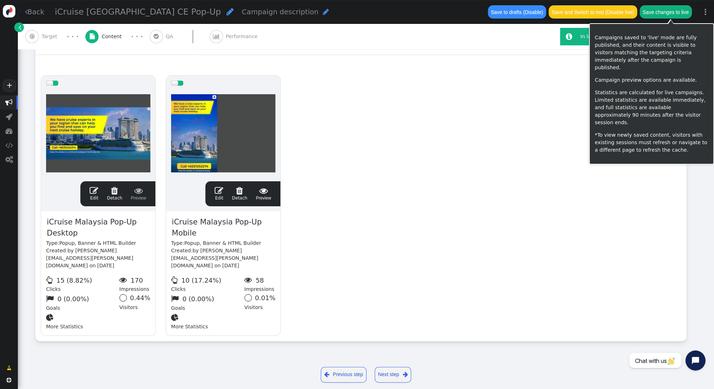
click at [662, 11] on button "Save changes to live" at bounding box center [666, 11] width 52 height 13
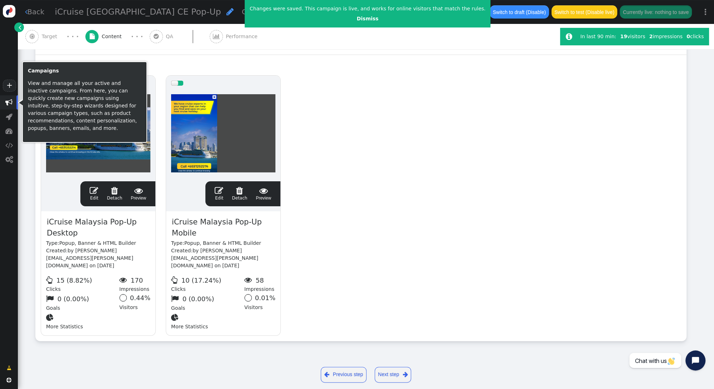
click at [9, 102] on span "" at bounding box center [8, 102] width 7 height 7
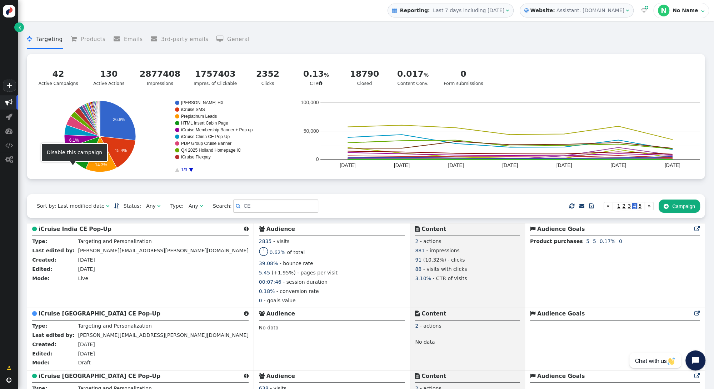
scroll to position [131, 0]
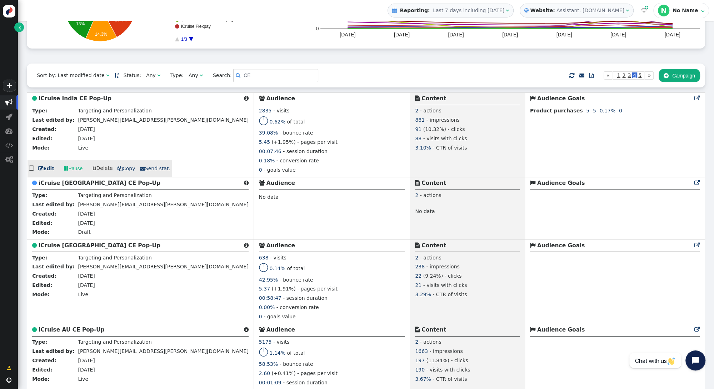
click at [75, 97] on b "iCruise India CE Pop-Up" at bounding box center [75, 98] width 73 height 6
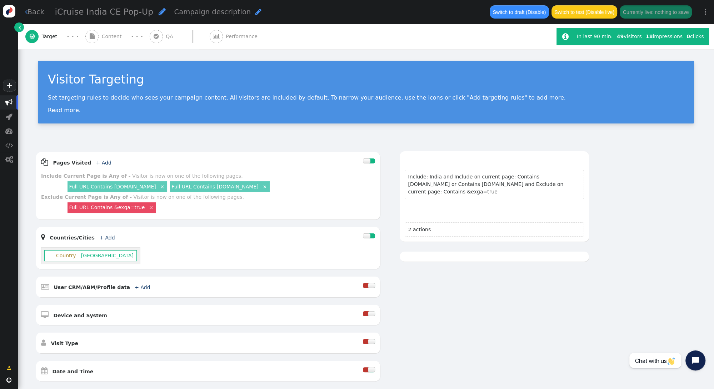
click at [114, 37] on span "Content" at bounding box center [113, 36] width 23 height 7
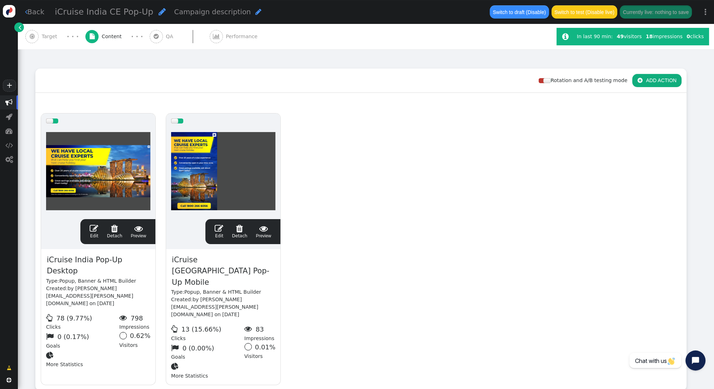
scroll to position [88, 0]
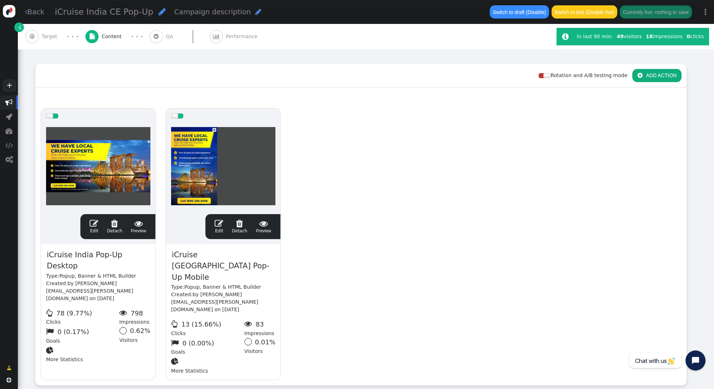
click at [95, 220] on span "" at bounding box center [94, 223] width 9 height 9
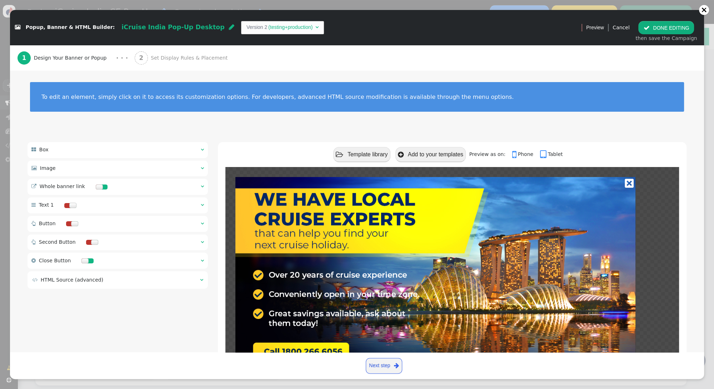
click at [157, 58] on span "Set Display Rules & Placement" at bounding box center [191, 57] width 80 height 7
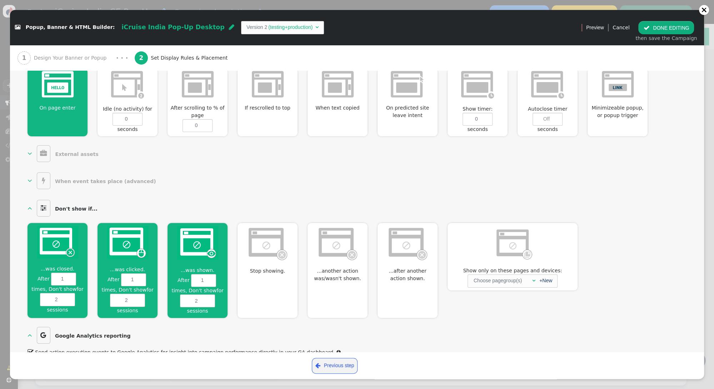
scroll to position [314, 0]
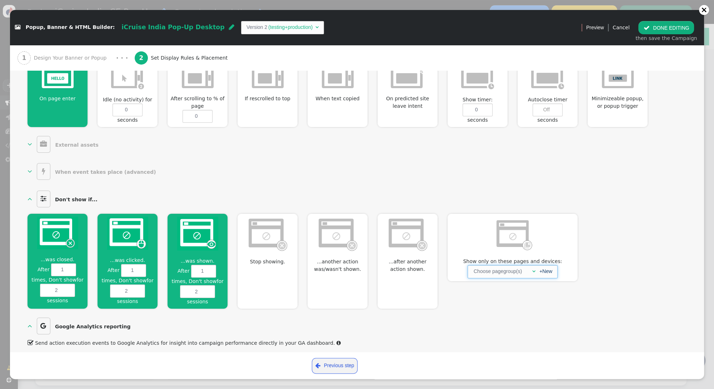
click at [532, 270] on span "" at bounding box center [533, 271] width 3 height 5
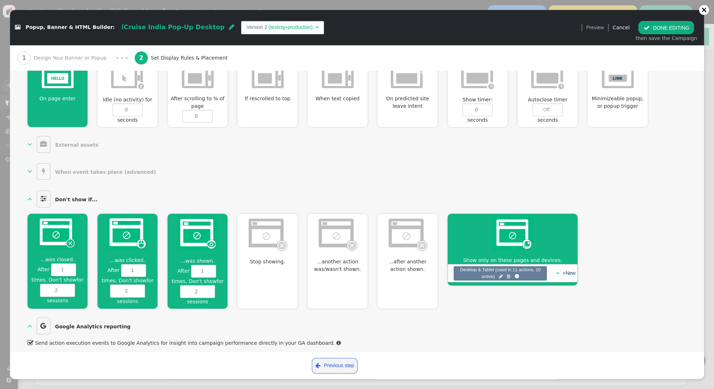
click at [657, 31] on button " DONE EDITING" at bounding box center [666, 27] width 56 height 13
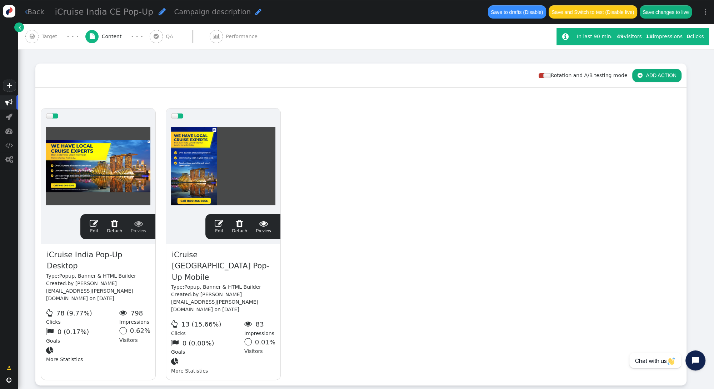
click at [221, 223] on span "" at bounding box center [219, 223] width 9 height 9
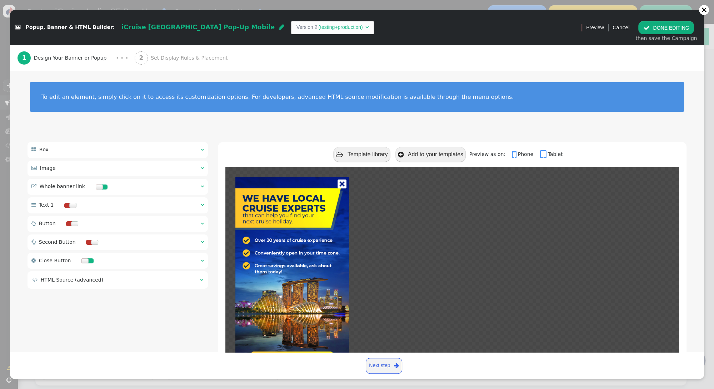
click at [162, 55] on span "Set Display Rules & Placement" at bounding box center [191, 57] width 80 height 7
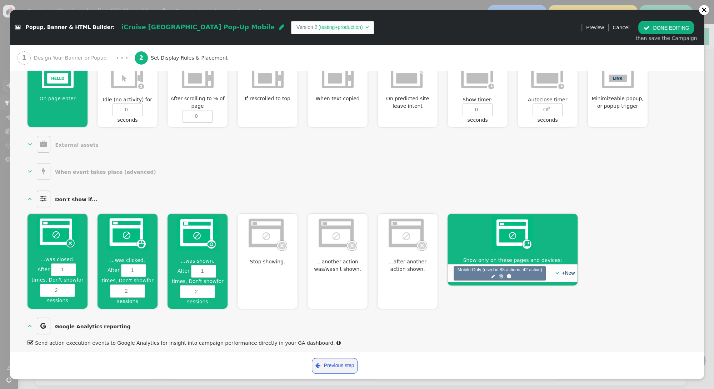
click at [671, 26] on button " DONE EDITING" at bounding box center [666, 27] width 56 height 13
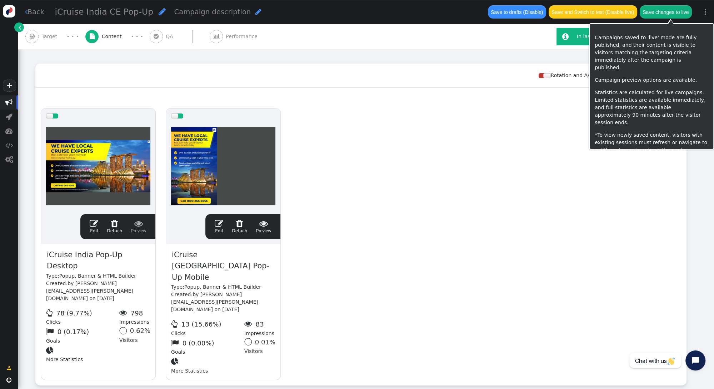
click at [668, 14] on button "Save changes to live" at bounding box center [666, 11] width 52 height 13
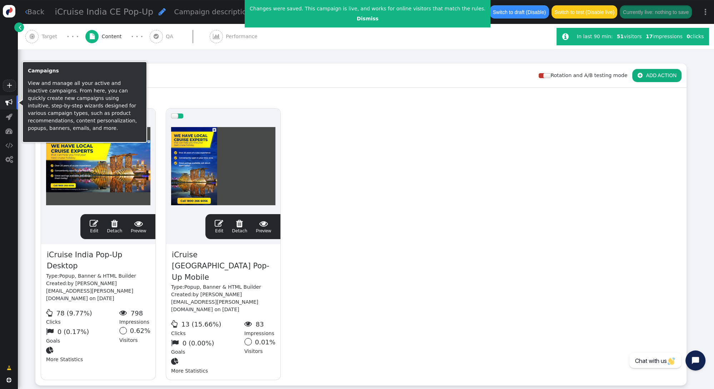
click at [11, 101] on span "" at bounding box center [8, 102] width 7 height 7
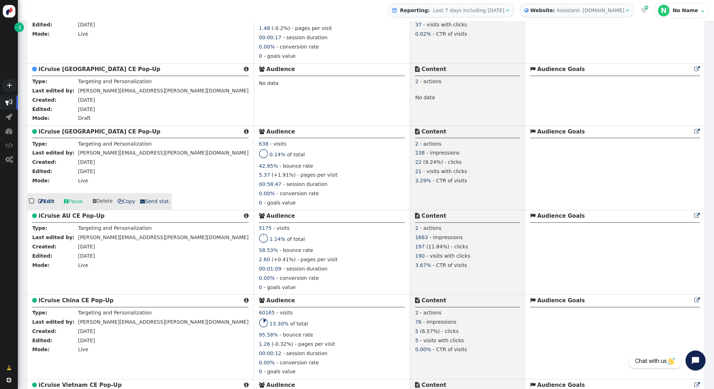
scroll to position [233, 0]
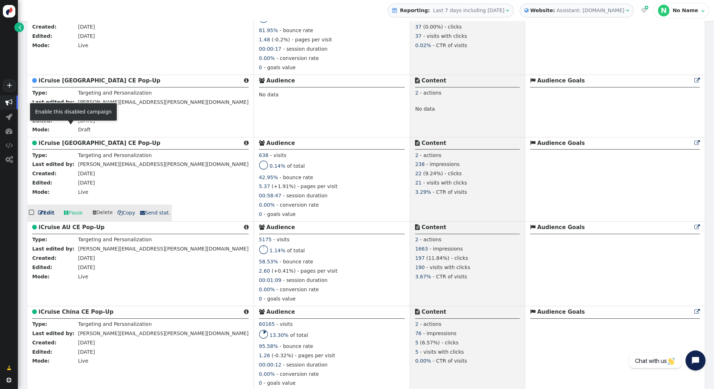
click at [71, 144] on b "iCruise South Korea CE Pop-Up" at bounding box center [100, 143] width 122 height 6
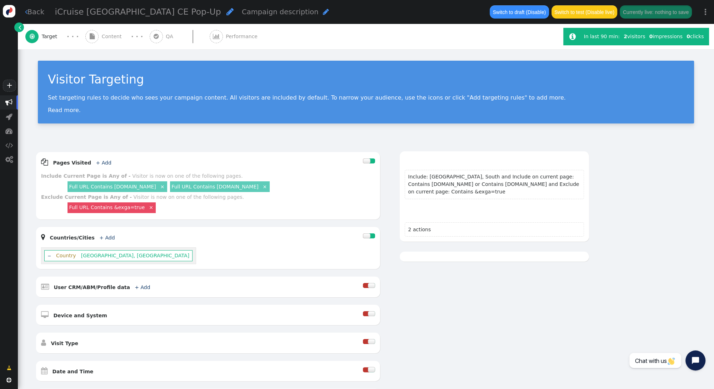
click at [111, 33] on span "Content" at bounding box center [113, 36] width 23 height 7
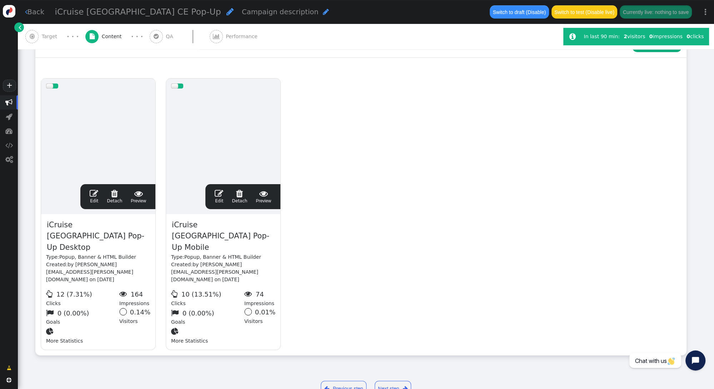
scroll to position [121, 0]
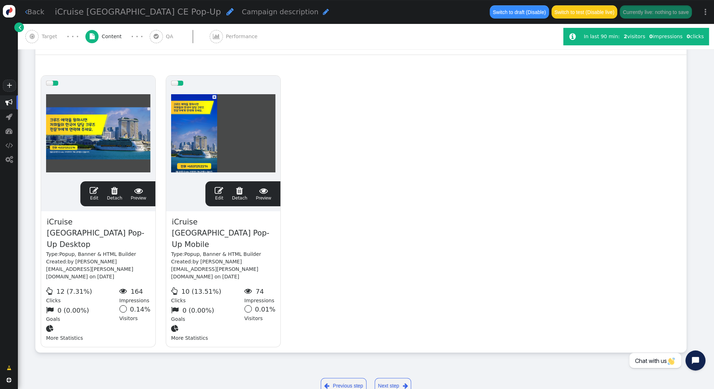
click at [93, 188] on span "" at bounding box center [94, 190] width 9 height 9
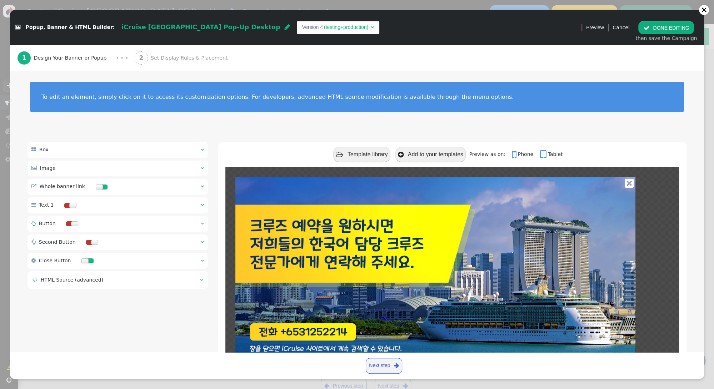
click at [171, 54] on span "Set Display Rules & Placement" at bounding box center [191, 57] width 80 height 7
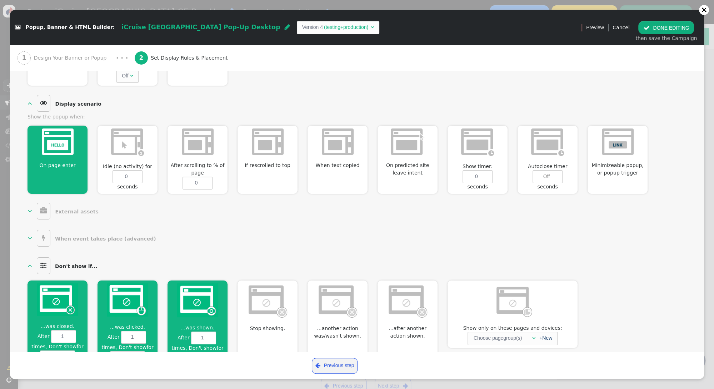
scroll to position [314, 0]
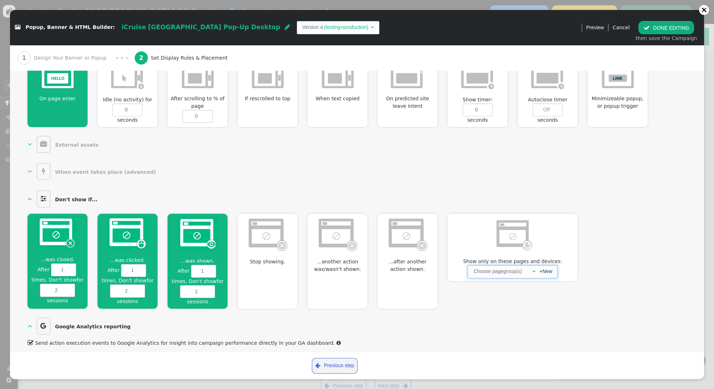
click at [532, 269] on span "" at bounding box center [533, 271] width 3 height 5
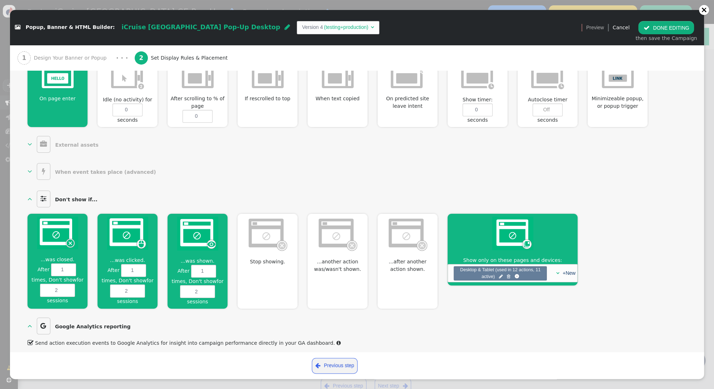
click at [660, 27] on button " DONE EDITING" at bounding box center [666, 27] width 56 height 13
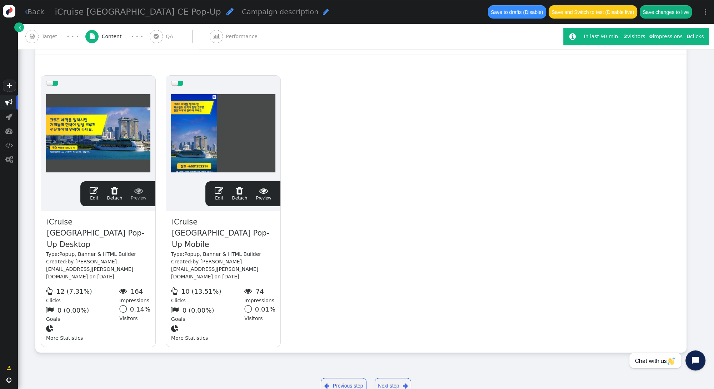
click at [217, 189] on span "" at bounding box center [219, 190] width 9 height 9
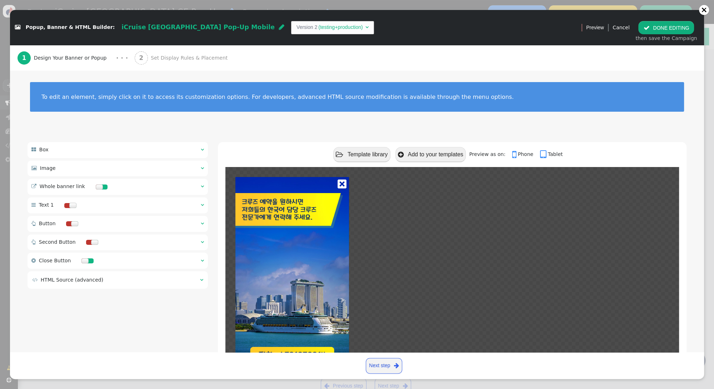
click at [162, 59] on span "Set Display Rules & Placement" at bounding box center [191, 57] width 80 height 7
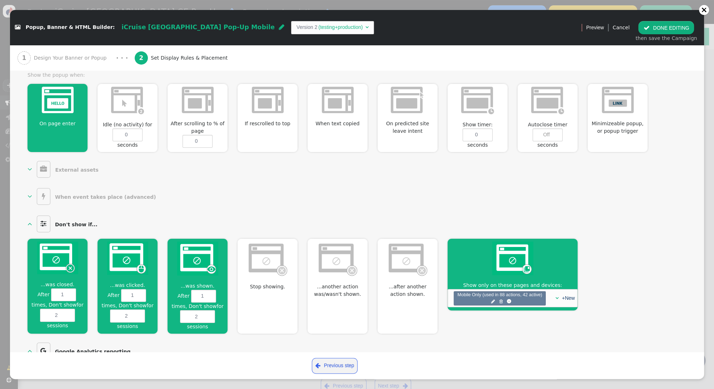
scroll to position [309, 0]
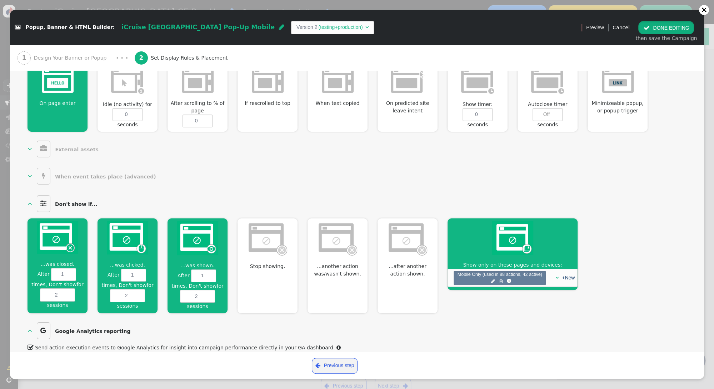
click at [652, 27] on button " DONE EDITING" at bounding box center [666, 27] width 56 height 13
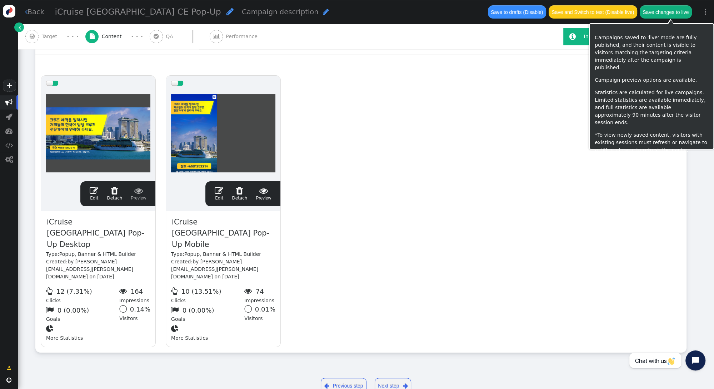
click at [652, 12] on button "Save changes to live" at bounding box center [666, 11] width 52 height 13
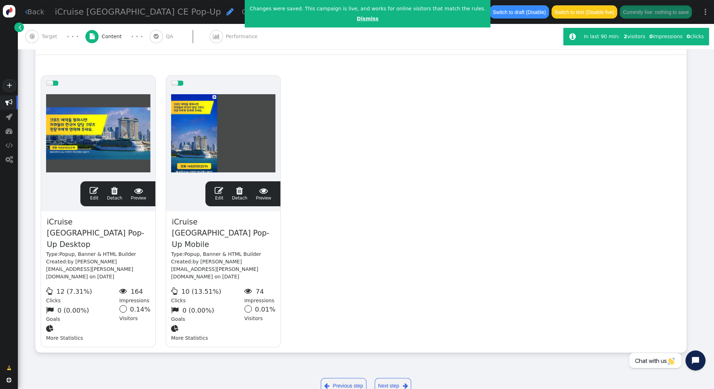
click at [357, 17] on link "Dismiss" at bounding box center [368, 19] width 22 height 6
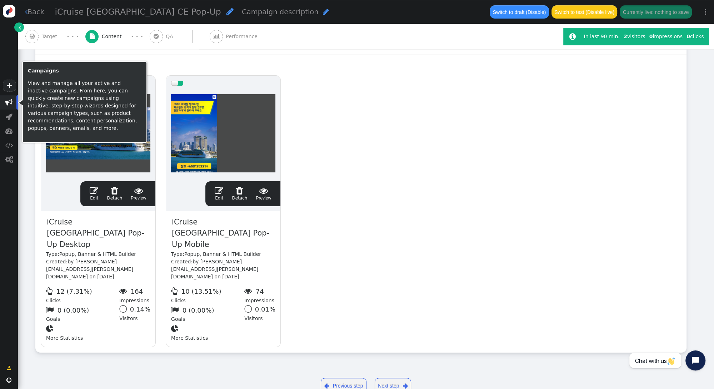
click at [6, 102] on span "" at bounding box center [8, 102] width 7 height 7
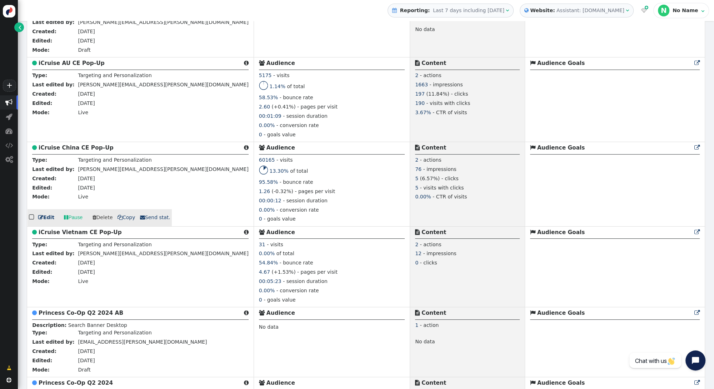
scroll to position [352, 0]
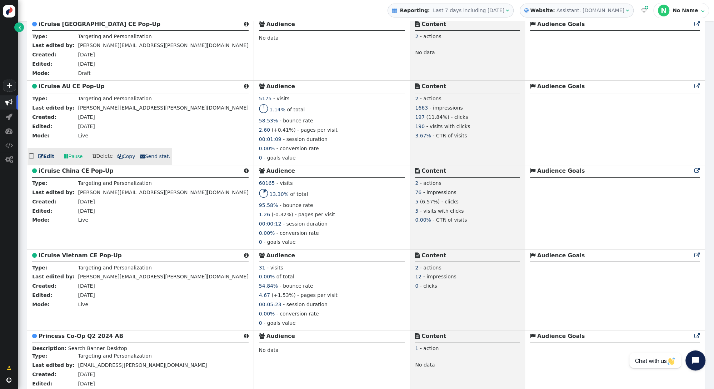
click at [65, 85] on b "iCruise AU CE Pop-Up" at bounding box center [72, 86] width 66 height 6
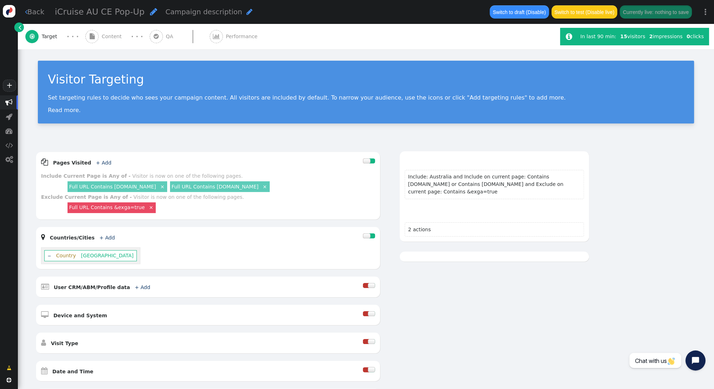
click at [111, 38] on span "Content" at bounding box center [113, 36] width 23 height 7
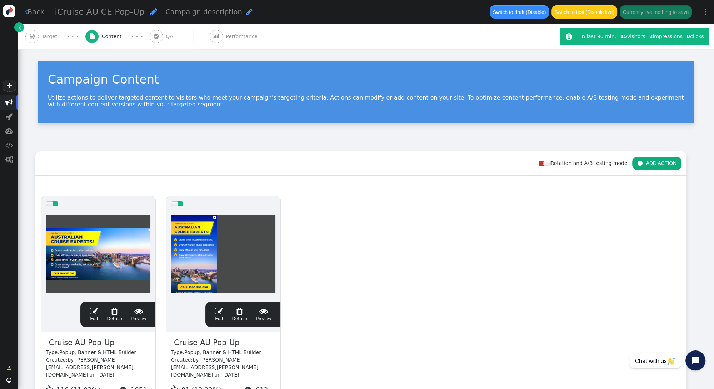
scroll to position [109, 0]
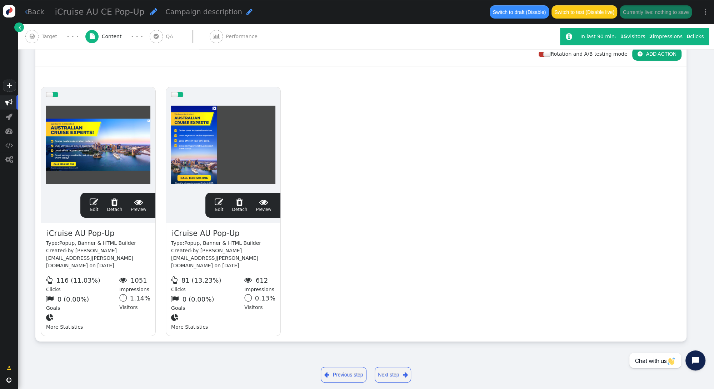
click at [94, 199] on span "" at bounding box center [94, 202] width 9 height 9
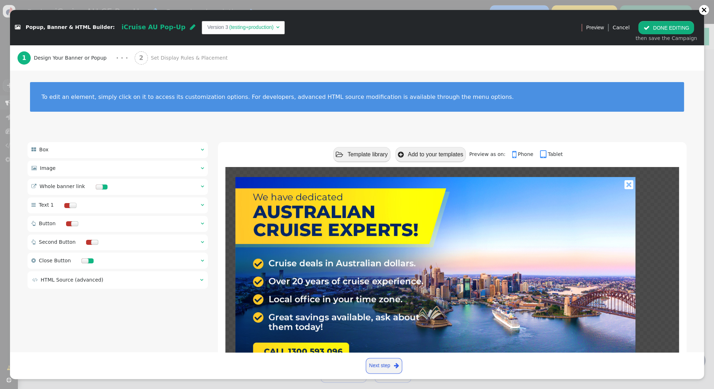
click at [167, 56] on span "Set Display Rules & Placement" at bounding box center [191, 57] width 80 height 7
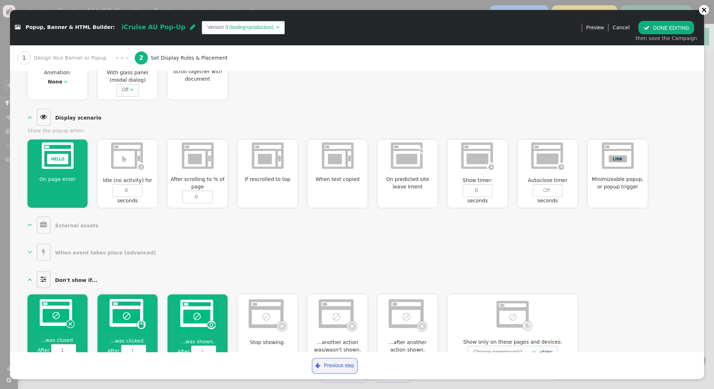
scroll to position [314, 0]
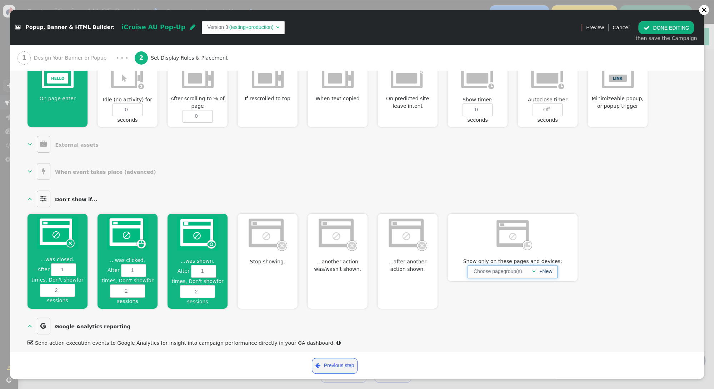
click at [533, 269] on span "" at bounding box center [533, 271] width 3 height 5
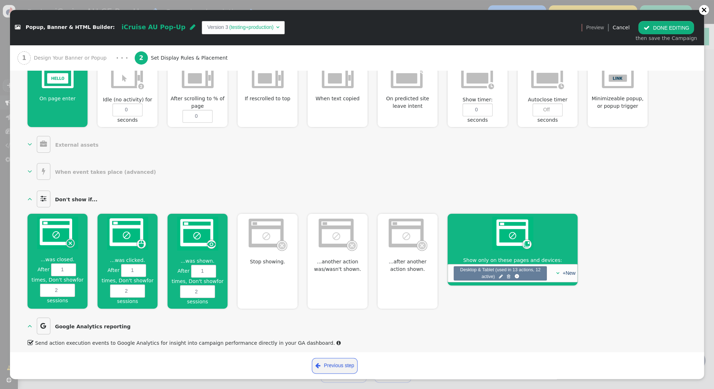
click at [659, 27] on button " DONE EDITING" at bounding box center [666, 27] width 56 height 13
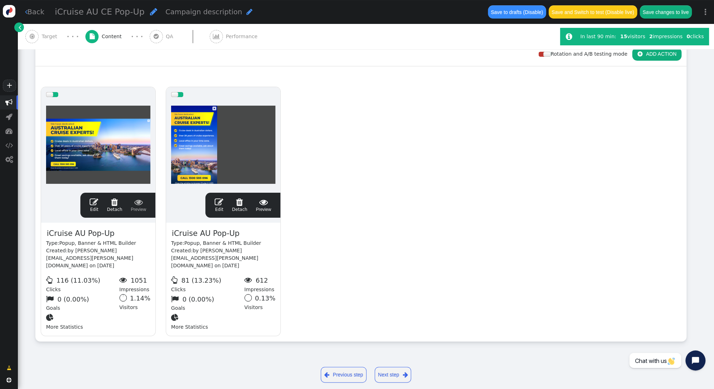
click at [220, 200] on span "" at bounding box center [219, 202] width 9 height 9
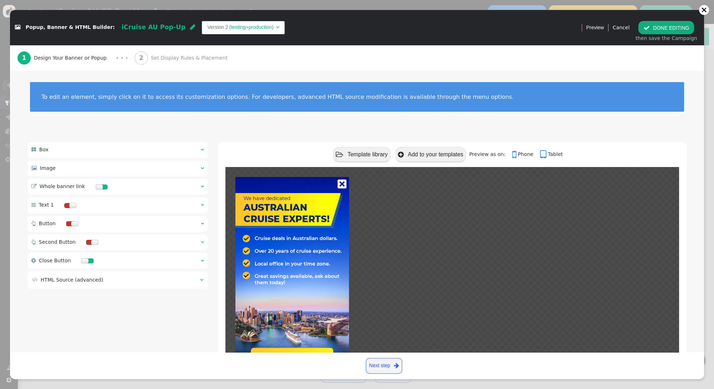
click at [189, 58] on span "Set Display Rules & Placement" at bounding box center [191, 57] width 80 height 7
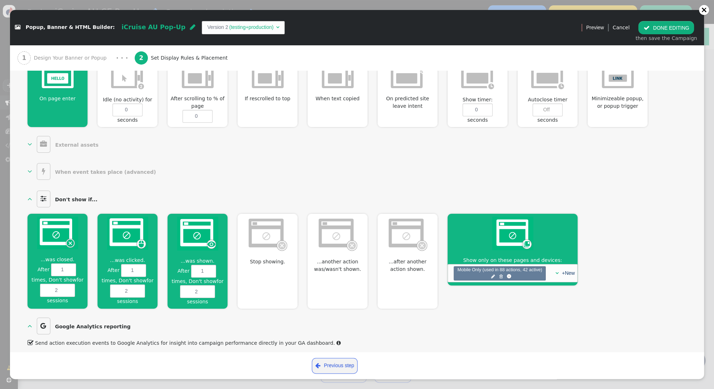
click at [654, 29] on button " DONE EDITING" at bounding box center [666, 27] width 56 height 13
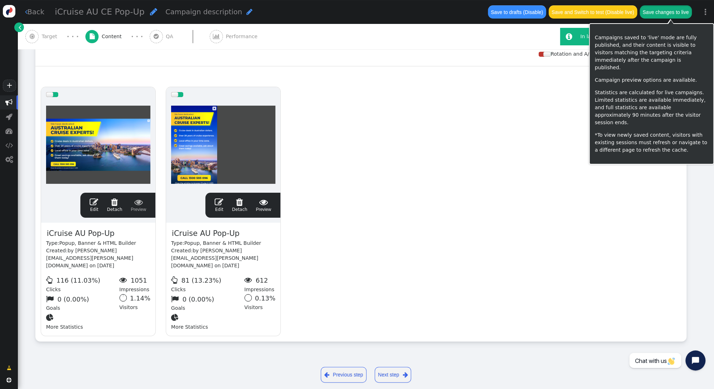
click at [662, 11] on button "Save changes to live" at bounding box center [666, 11] width 52 height 13
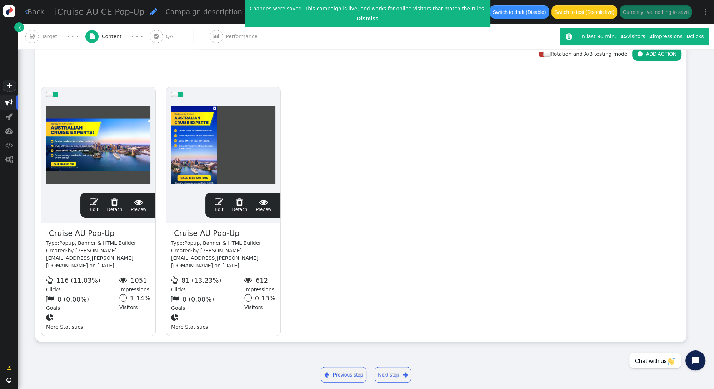
scroll to position [109, 0]
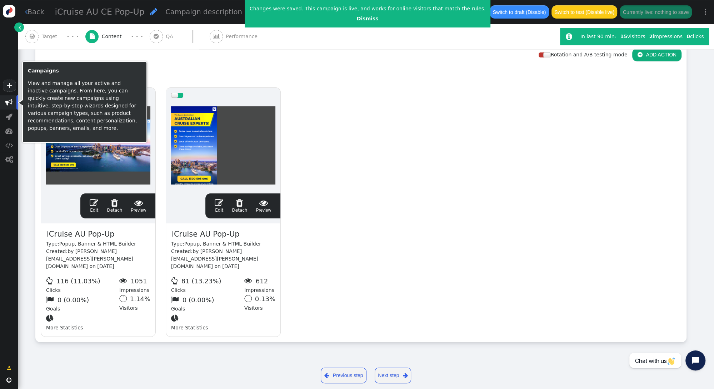
click at [8, 101] on span "" at bounding box center [8, 102] width 7 height 7
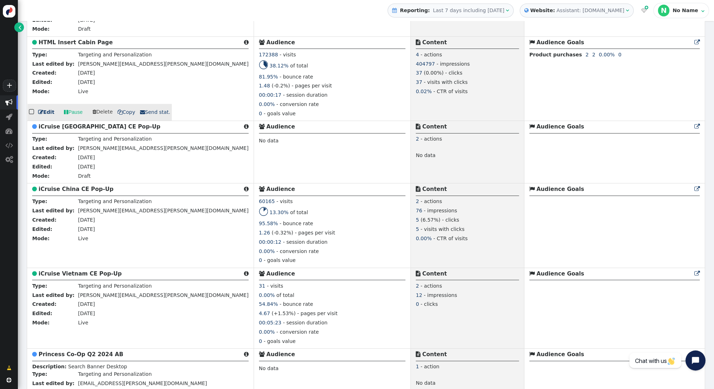
scroll to position [315, 0]
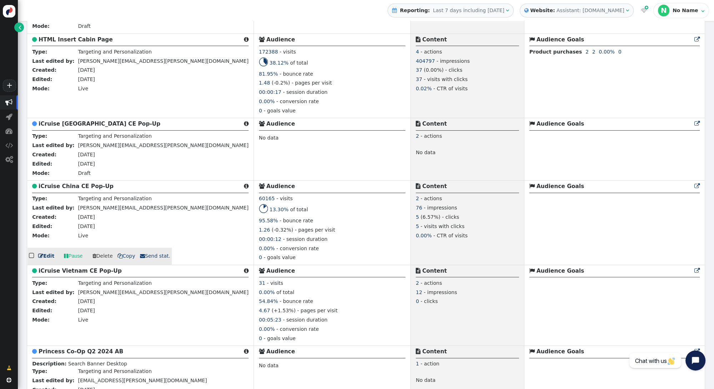
click at [69, 185] on b "iCruise China CE Pop-Up" at bounding box center [76, 186] width 75 height 6
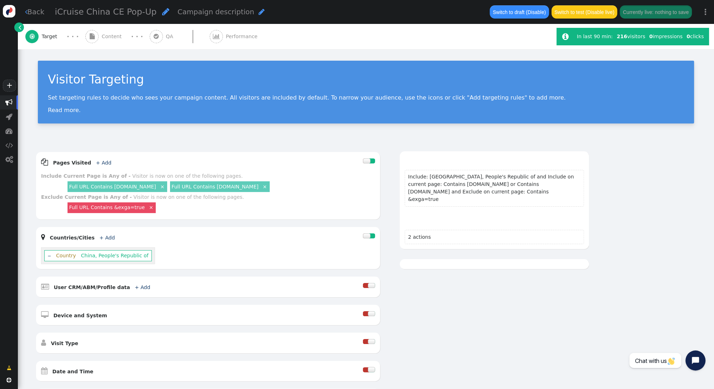
click at [105, 32] on div " Content" at bounding box center [104, 36] width 39 height 25
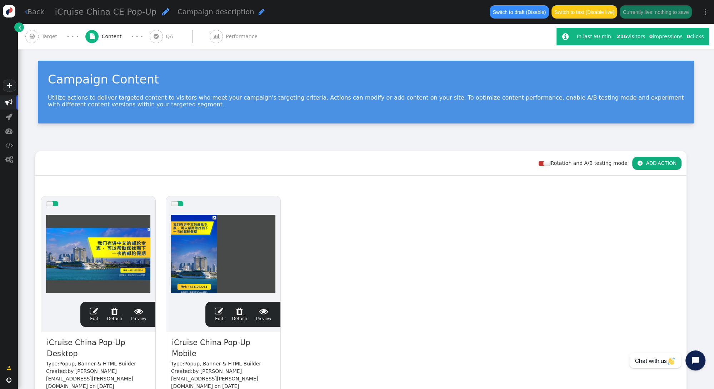
scroll to position [109, 0]
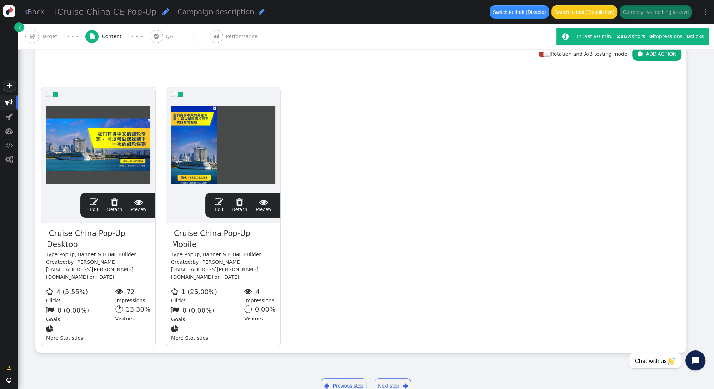
click at [93, 199] on span "" at bounding box center [94, 202] width 9 height 9
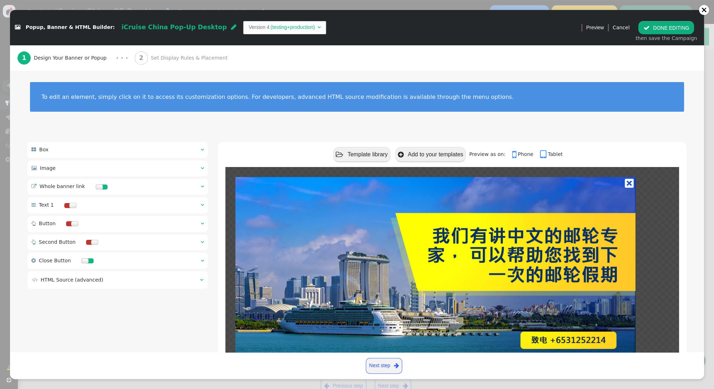
click at [171, 58] on span "Set Display Rules & Placement" at bounding box center [191, 57] width 80 height 7
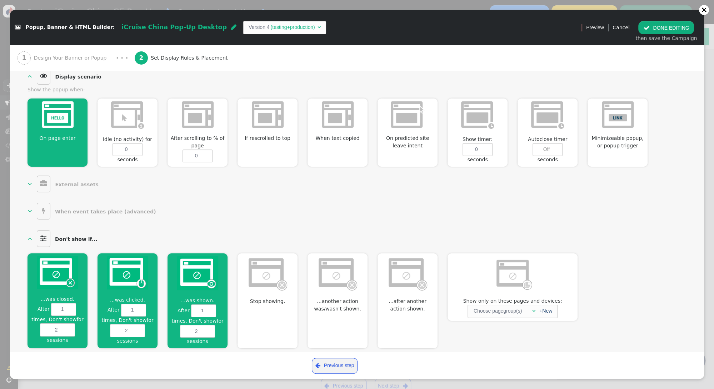
scroll to position [314, 0]
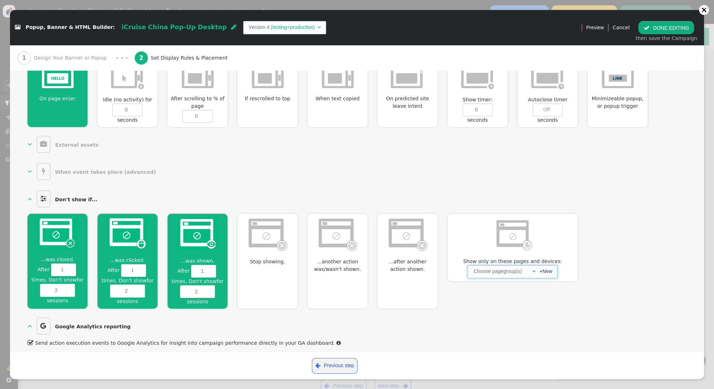
click at [532, 269] on span "" at bounding box center [533, 271] width 3 height 5
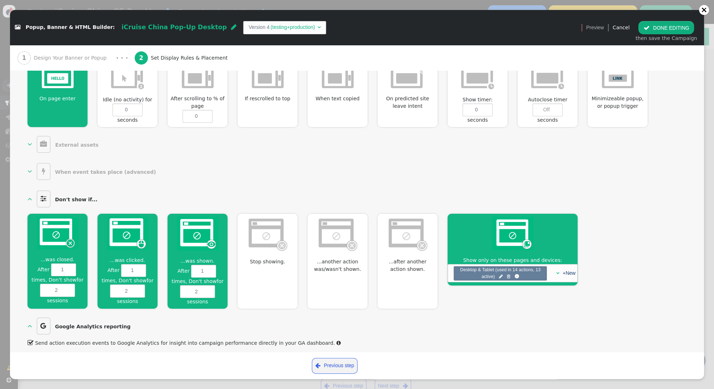
click at [654, 29] on button " DONE EDITING" at bounding box center [666, 27] width 56 height 13
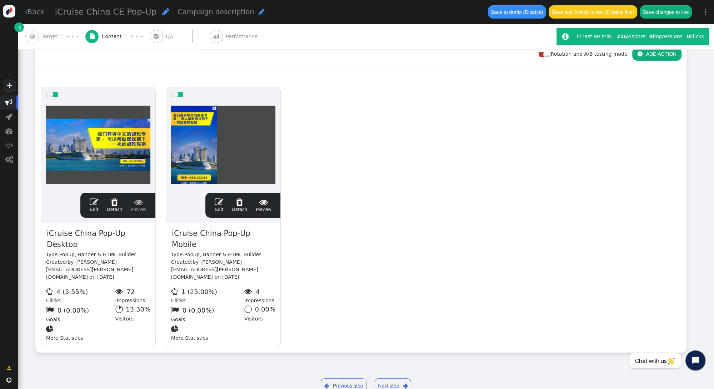
click at [221, 203] on span "" at bounding box center [219, 202] width 9 height 9
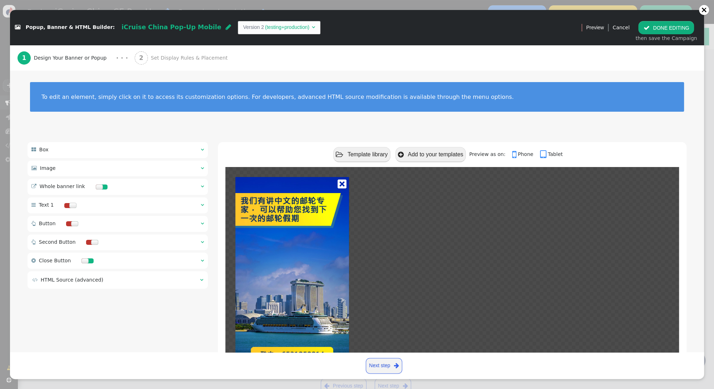
click at [171, 60] on span "Set Display Rules & Placement" at bounding box center [191, 57] width 80 height 7
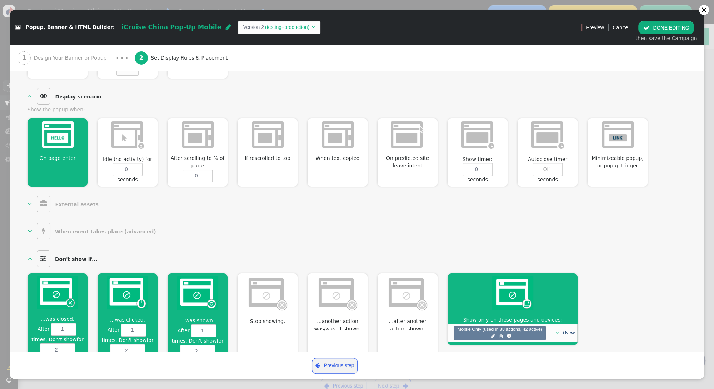
scroll to position [264, 0]
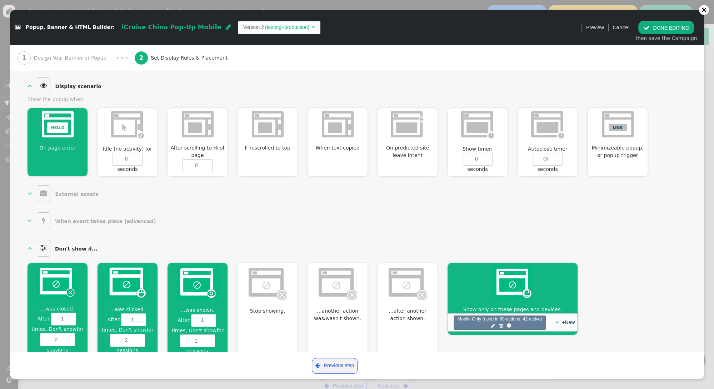
click at [658, 26] on button " DONE EDITING" at bounding box center [666, 27] width 56 height 13
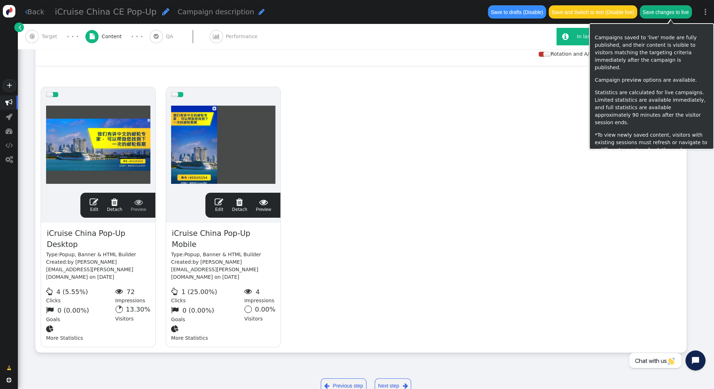
click at [660, 12] on button "Save changes to live" at bounding box center [666, 11] width 52 height 13
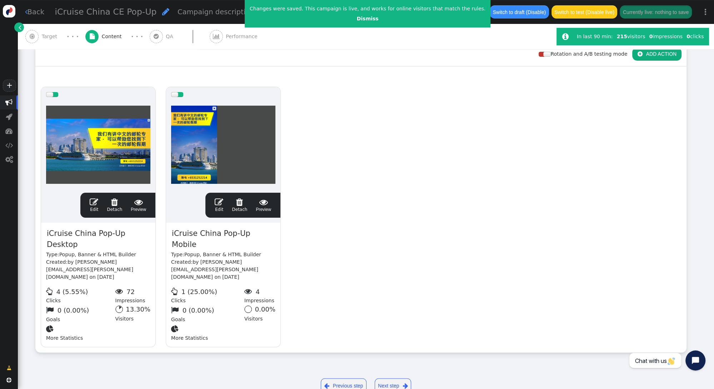
click at [93, 202] on span "" at bounding box center [94, 202] width 9 height 9
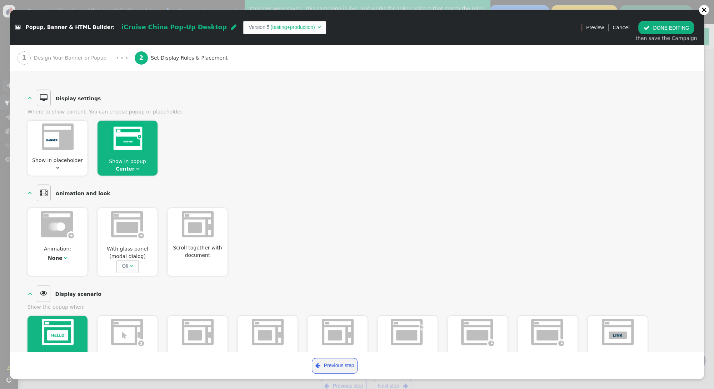
scroll to position [51, 0]
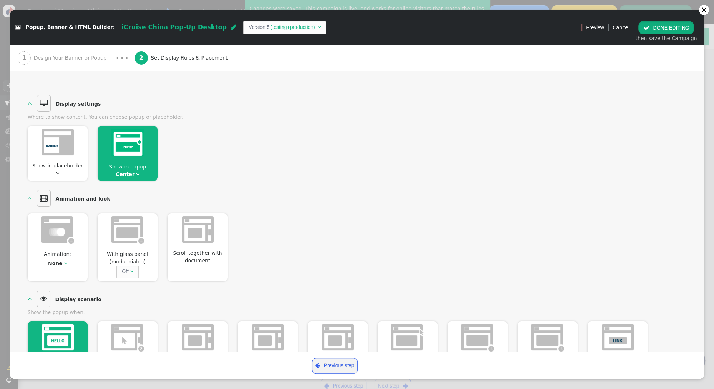
click at [654, 27] on button " DONE EDITING" at bounding box center [666, 27] width 56 height 13
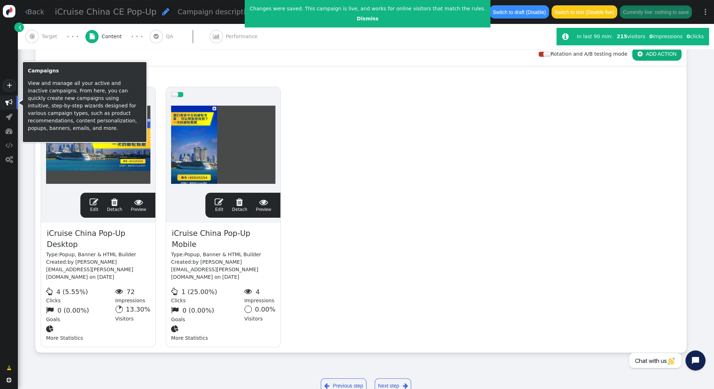
click at [11, 101] on span "" at bounding box center [8, 102] width 7 height 7
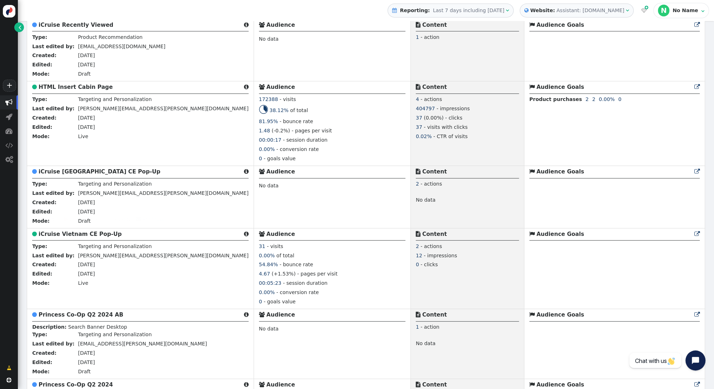
scroll to position [329, 0]
click at [77, 233] on b "iCruise Vietnam CE Pop-Up" at bounding box center [80, 235] width 83 height 6
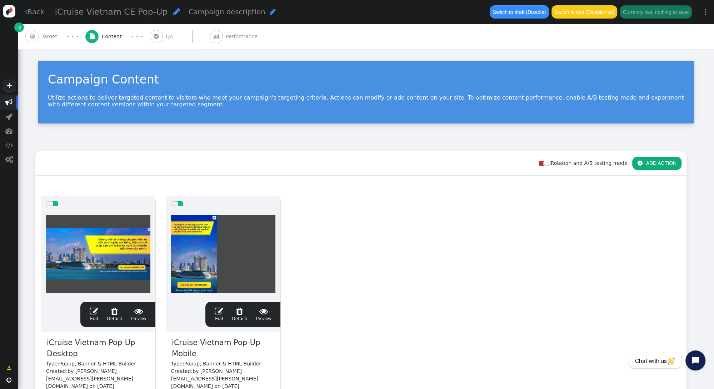
scroll to position [57, 0]
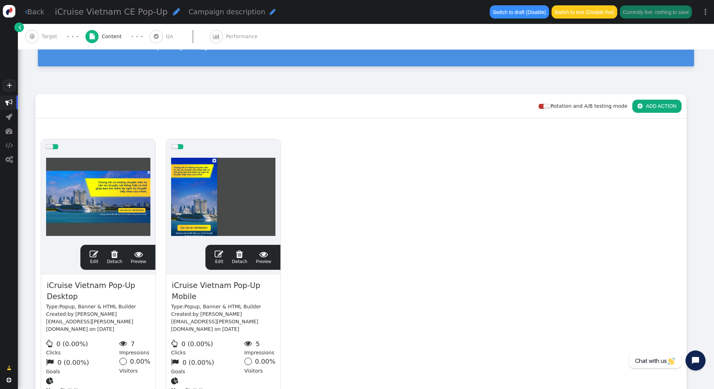
click at [93, 250] on span "" at bounding box center [94, 254] width 9 height 9
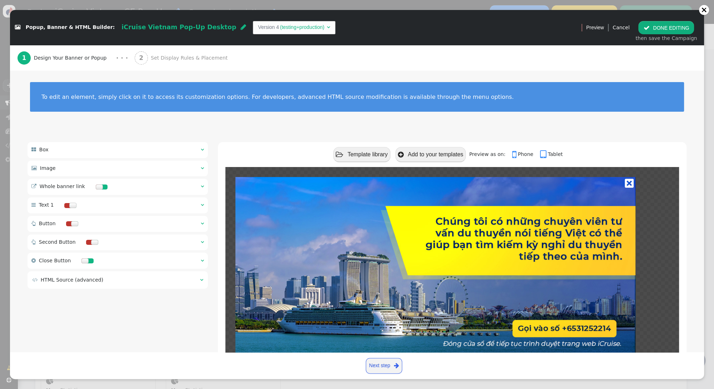
click at [170, 59] on span "Set Display Rules & Placement" at bounding box center [191, 57] width 80 height 7
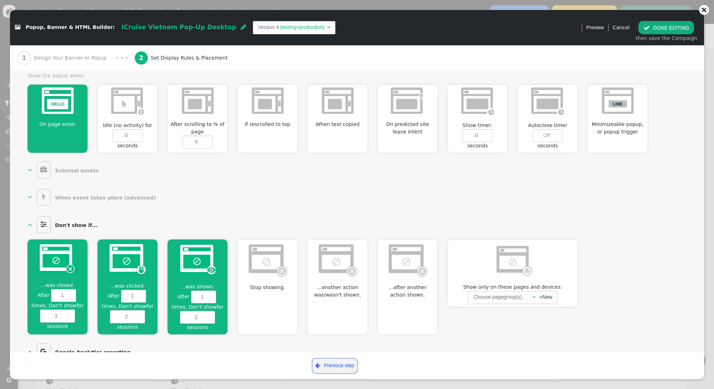
scroll to position [314, 0]
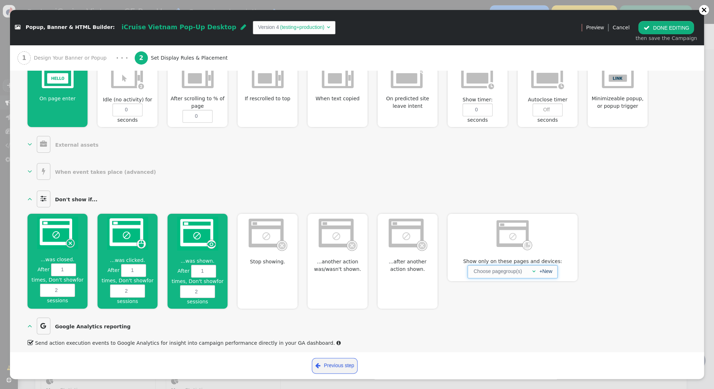
click at [533, 269] on span "" at bounding box center [533, 271] width 3 height 5
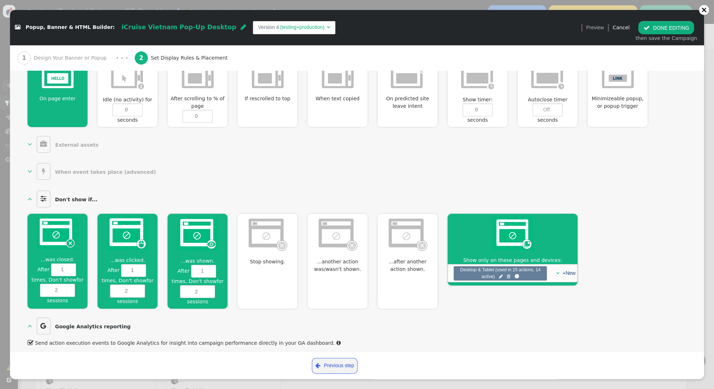
click at [666, 27] on button " DONE EDITING" at bounding box center [666, 27] width 56 height 13
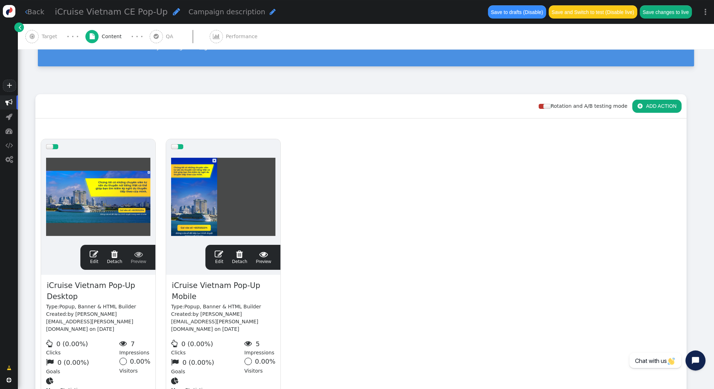
click at [220, 252] on span "" at bounding box center [219, 254] width 9 height 9
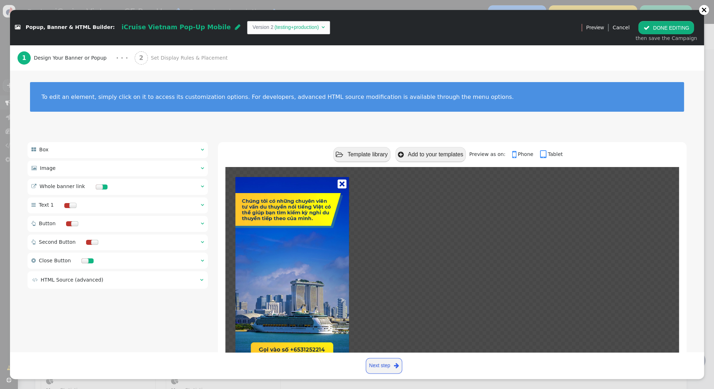
click at [171, 60] on span "Set Display Rules & Placement" at bounding box center [191, 57] width 80 height 7
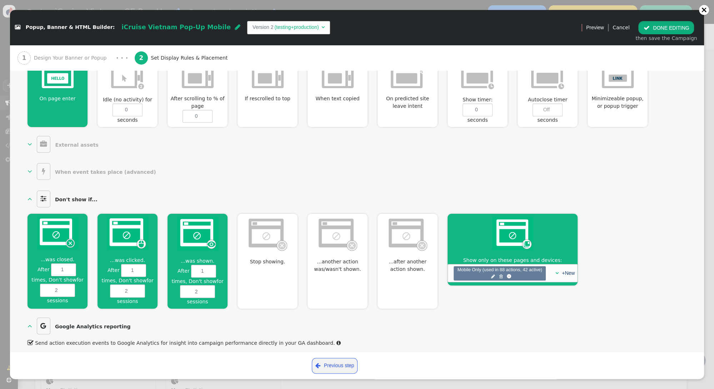
click at [659, 26] on button " DONE EDITING" at bounding box center [666, 27] width 56 height 13
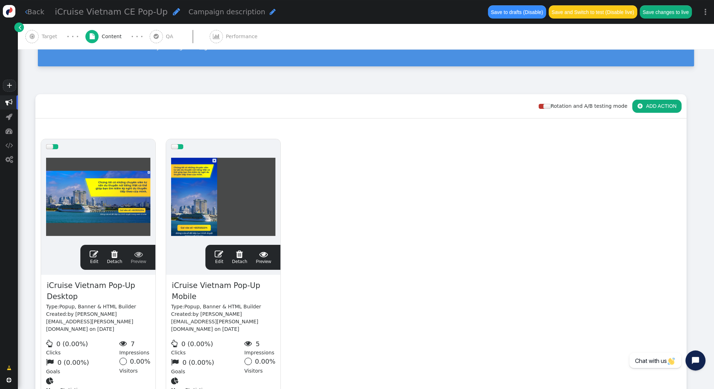
click at [660, 12] on button "Save changes to live" at bounding box center [666, 11] width 52 height 13
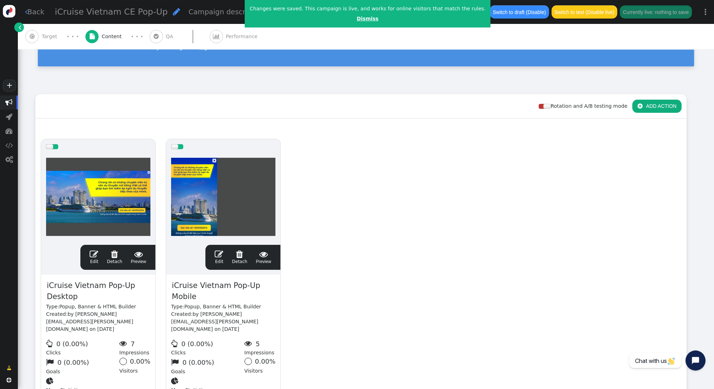
click at [357, 20] on link "Dismiss" at bounding box center [368, 19] width 22 height 6
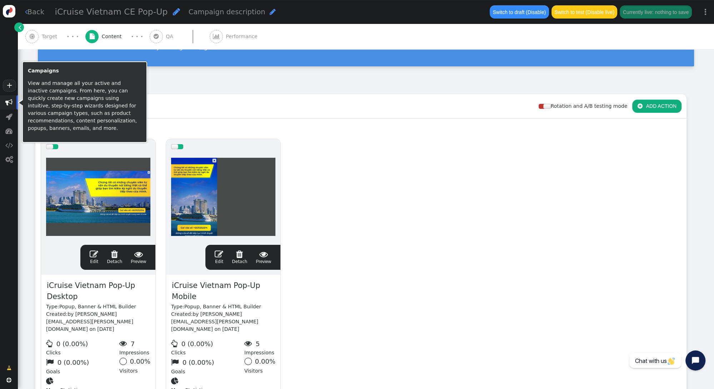
click at [9, 105] on span "" at bounding box center [8, 102] width 7 height 7
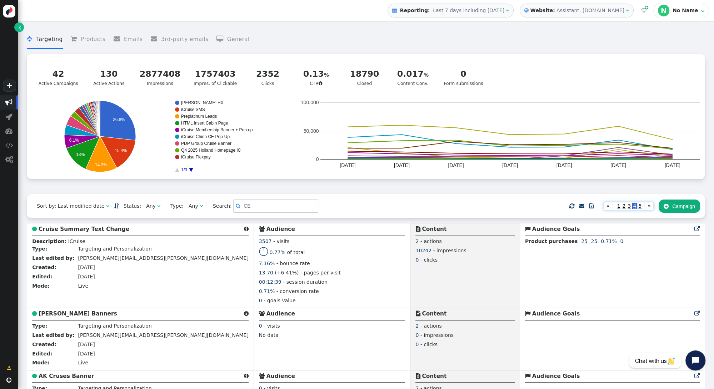
click at [618, 209] on span "1" at bounding box center [618, 206] width 5 height 6
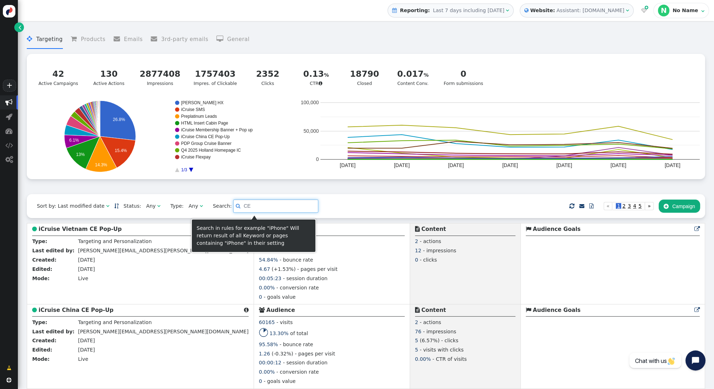
drag, startPoint x: 248, startPoint y: 207, endPoint x: 213, endPoint y: 207, distance: 35.0
click at [213, 207] on span "Search:  CE" at bounding box center [263, 206] width 110 height 13
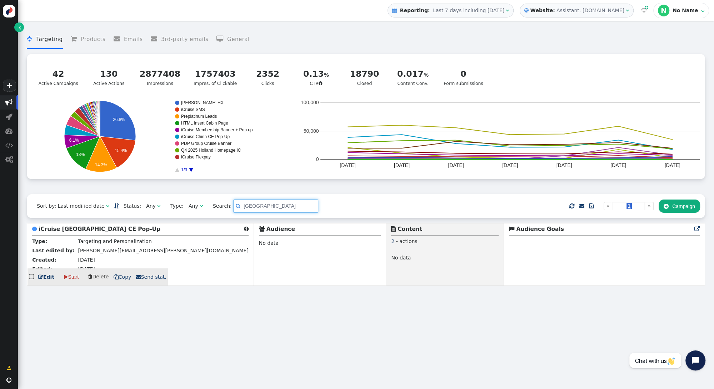
type input "japan"
click at [76, 228] on b "iCruise Japan CE Pop-Up" at bounding box center [100, 229] width 122 height 6
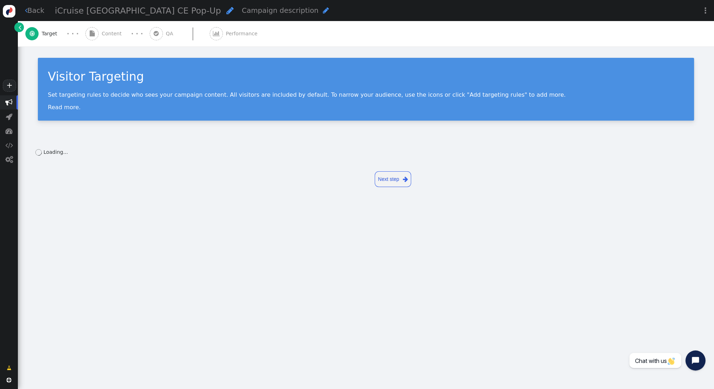
click at [108, 32] on span "Content" at bounding box center [113, 33] width 23 height 7
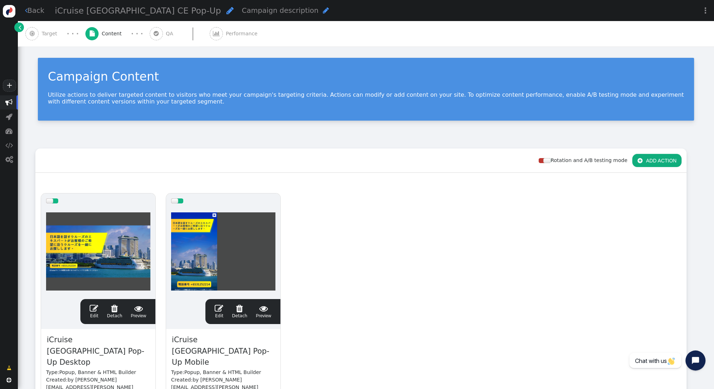
click at [92, 306] on span "" at bounding box center [94, 308] width 9 height 9
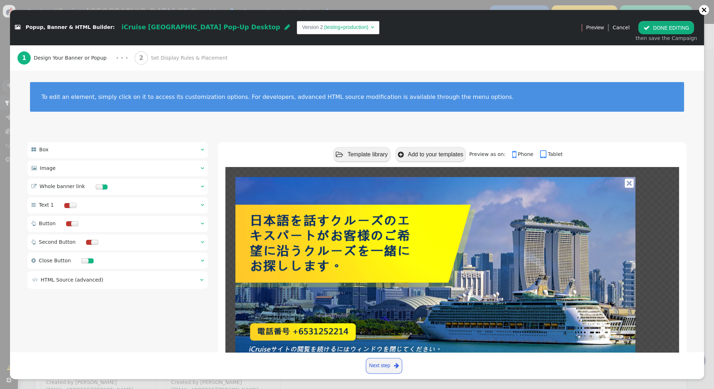
click at [165, 59] on span "Set Display Rules & Placement" at bounding box center [191, 57] width 80 height 7
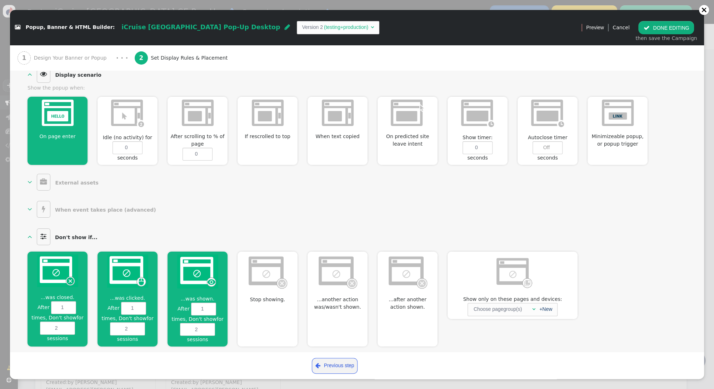
scroll to position [314, 0]
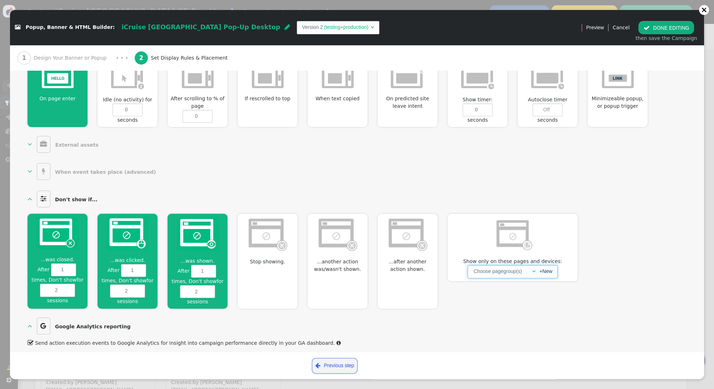
click at [534, 269] on span "" at bounding box center [533, 271] width 3 height 5
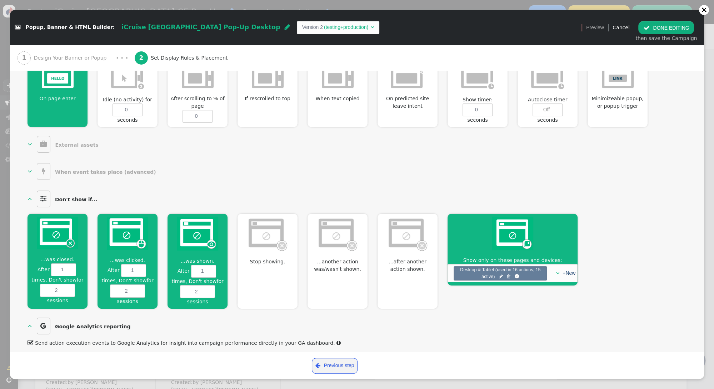
click at [656, 24] on button " DONE EDITING" at bounding box center [666, 27] width 56 height 13
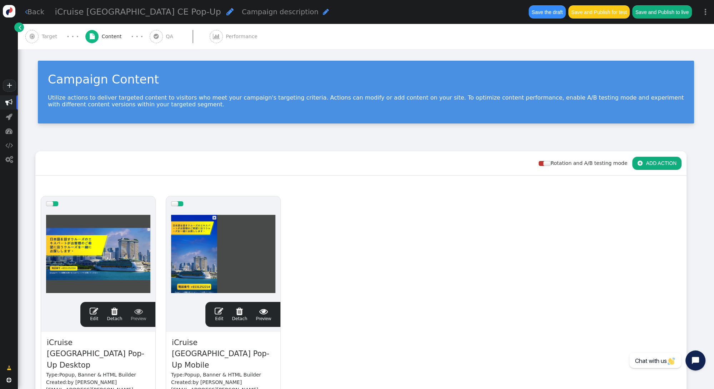
click at [219, 310] on span "" at bounding box center [219, 311] width 9 height 9
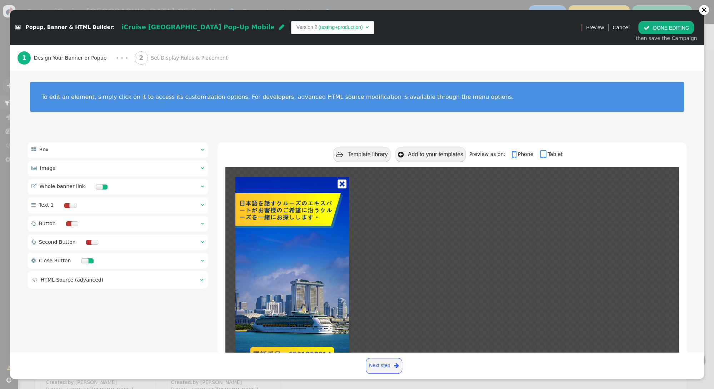
click at [176, 61] on span "Set Display Rules & Placement" at bounding box center [191, 57] width 80 height 7
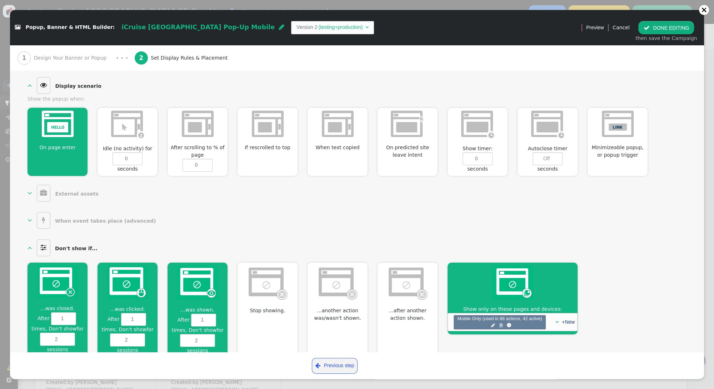
scroll to position [269, 0]
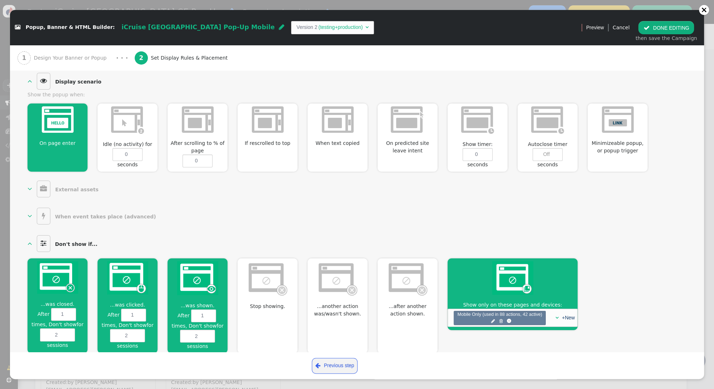
click at [649, 27] on span "" at bounding box center [646, 28] width 6 height 6
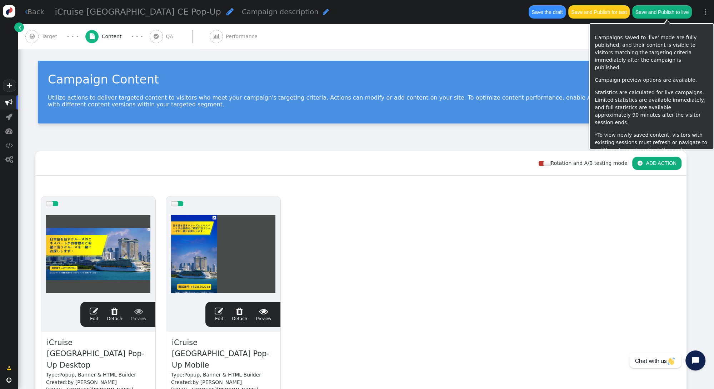
click at [655, 15] on button "Save and Publish to live" at bounding box center [661, 11] width 59 height 13
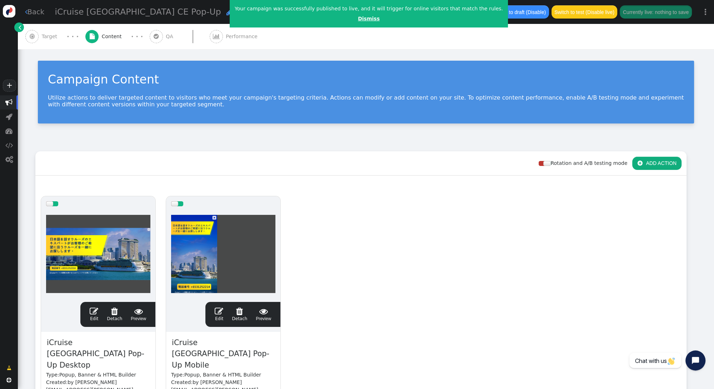
click at [358, 17] on link "Dismiss" at bounding box center [369, 19] width 22 height 6
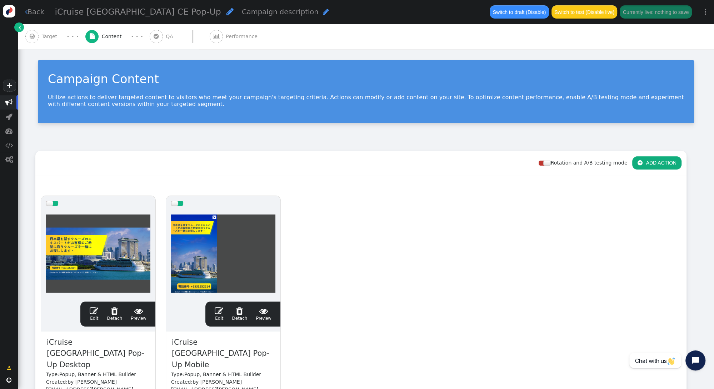
scroll to position [1, 0]
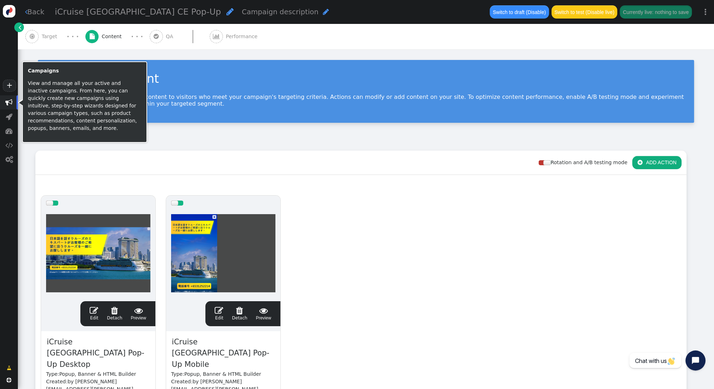
click at [6, 103] on span "" at bounding box center [8, 102] width 7 height 7
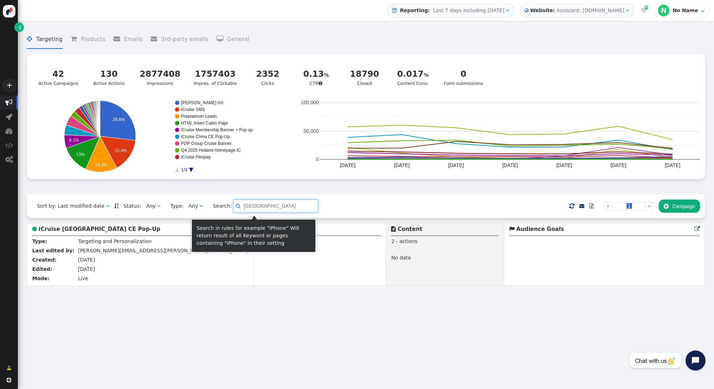
drag, startPoint x: 225, startPoint y: 207, endPoint x: 210, endPoint y: 205, distance: 14.8
click at [210, 205] on span "Search:  japan" at bounding box center [263, 206] width 110 height 13
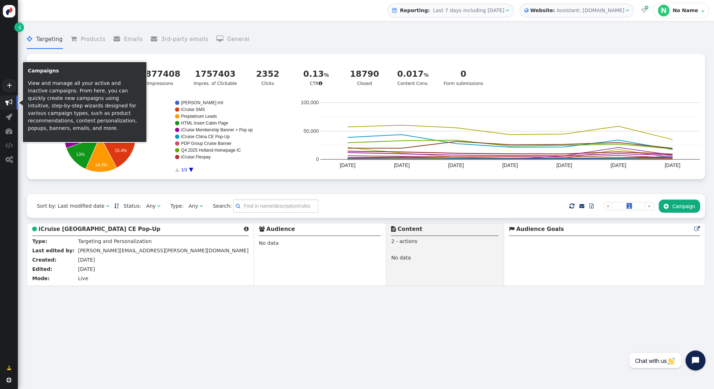
click at [10, 101] on span "" at bounding box center [8, 102] width 7 height 7
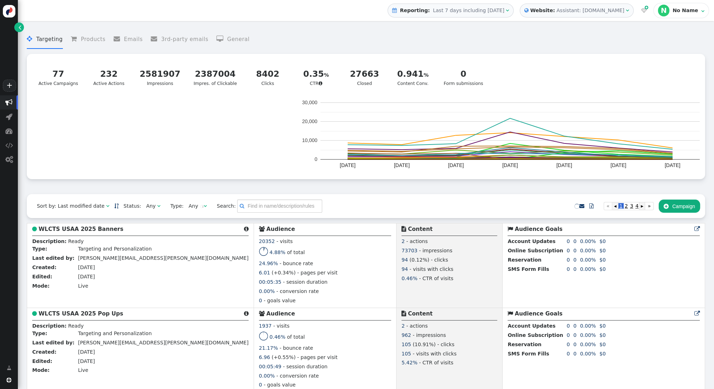
click at [601, 9] on div "Assistant: mustdotravels.com" at bounding box center [590, 10] width 68 height 7
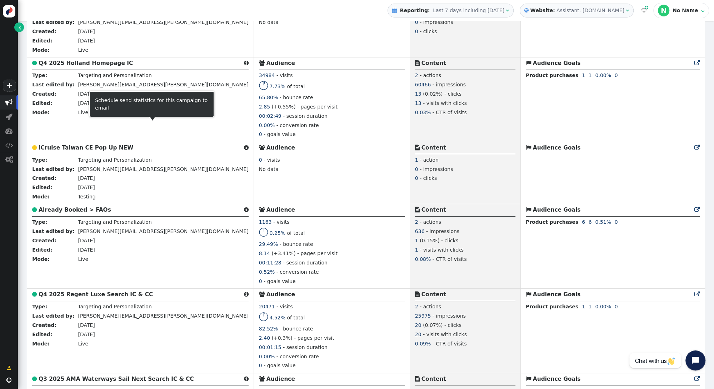
scroll to position [1408, 0]
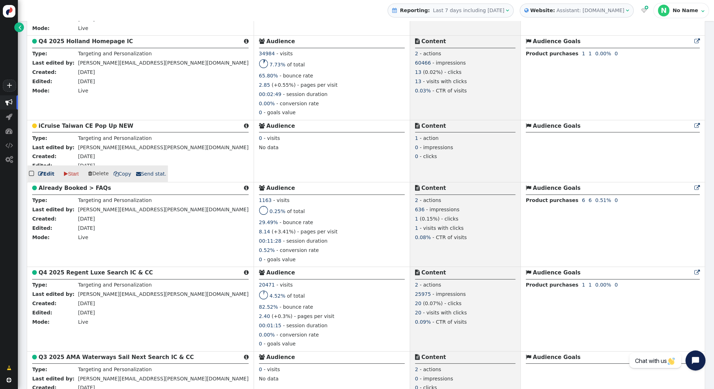
click at [95, 129] on b "iCruise Taiwan CE Pop Up NEW" at bounding box center [86, 126] width 95 height 6
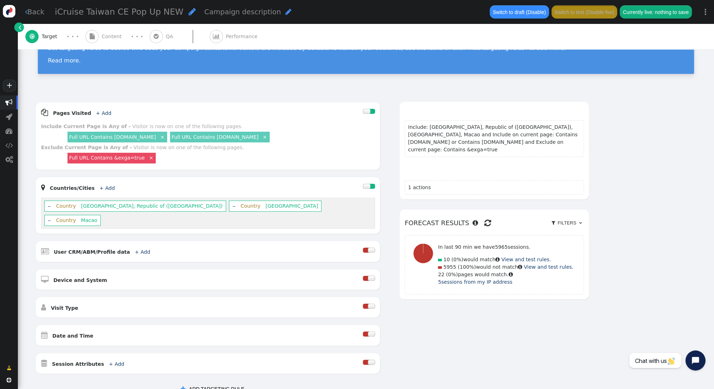
scroll to position [40, 0]
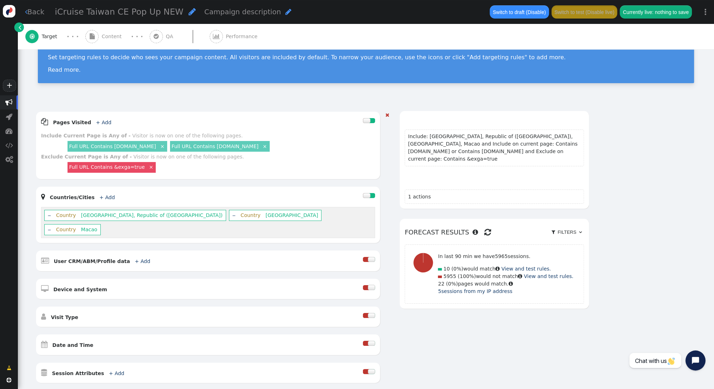
click at [261, 145] on link "×" at bounding box center [264, 146] width 6 height 6
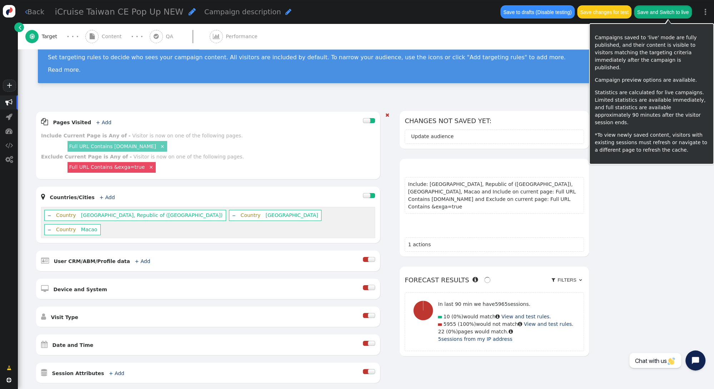
click at [646, 12] on button "Save and Switch to live" at bounding box center [663, 11] width 58 height 13
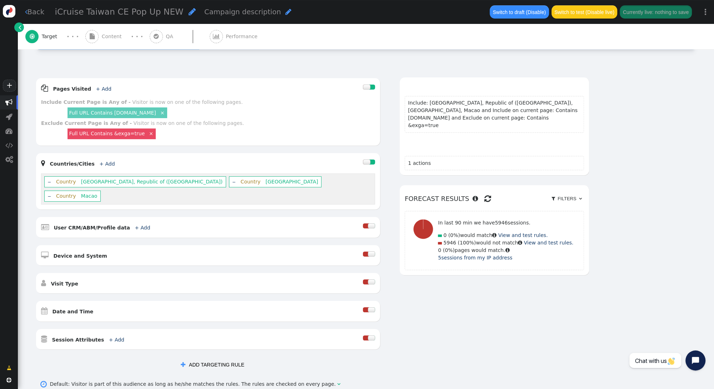
scroll to position [145, 0]
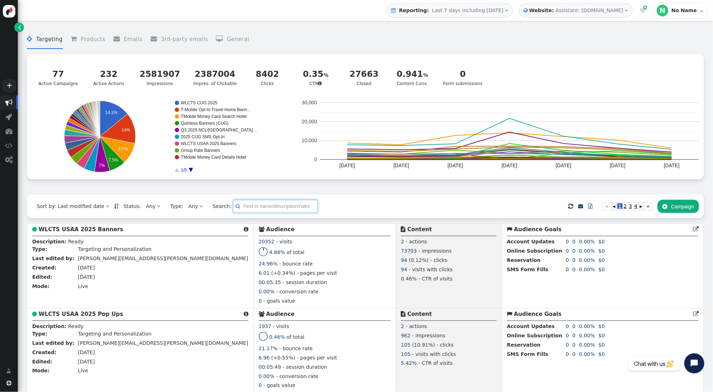
click at [259, 208] on input "text" at bounding box center [275, 206] width 85 height 13
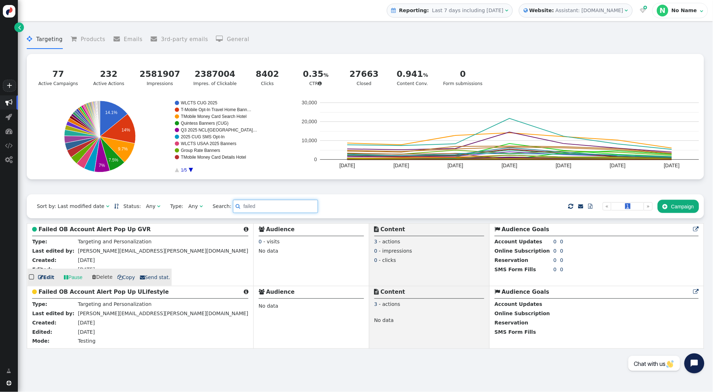
type input "failed"
click at [90, 229] on b "Failed OB Account Alert Pop Up GVR" at bounding box center [95, 229] width 112 height 6
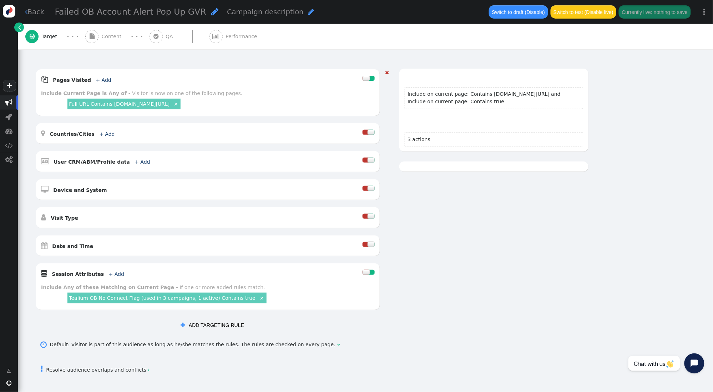
scroll to position [127, 0]
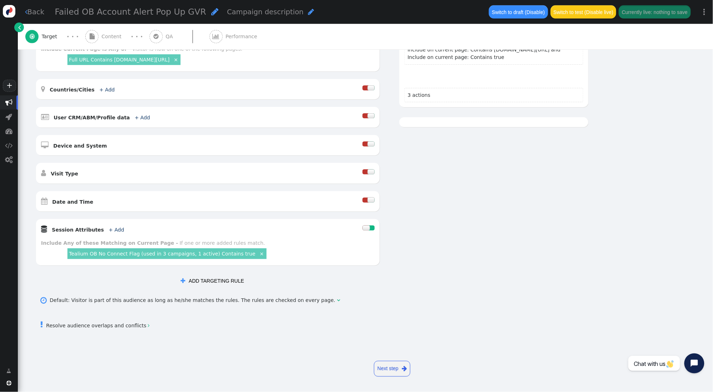
click at [160, 254] on link "Tealium OB No Connect Flag (used in 3 campaigns, 1 active) Contains true" at bounding box center [162, 254] width 187 height 6
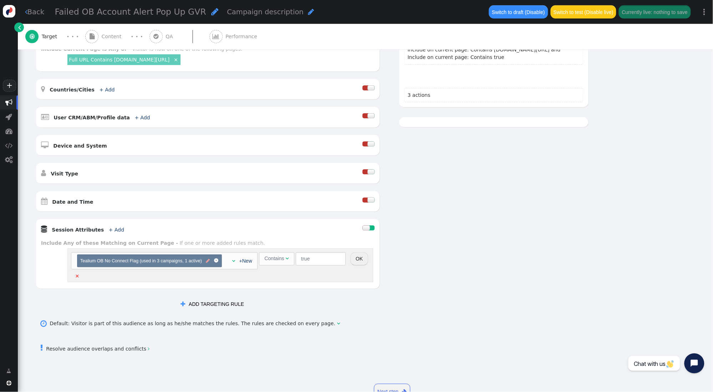
click at [208, 261] on span "" at bounding box center [208, 260] width 4 height 7
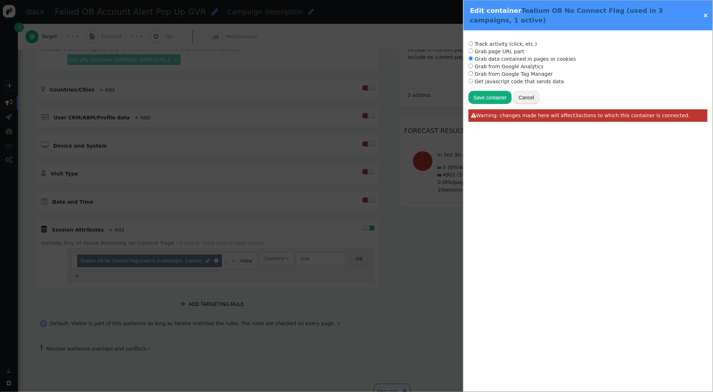
radio input "true"
type input "utag.data['va.current_visit.flags.20439']"
type input "Tealium OB No Connect Flag"
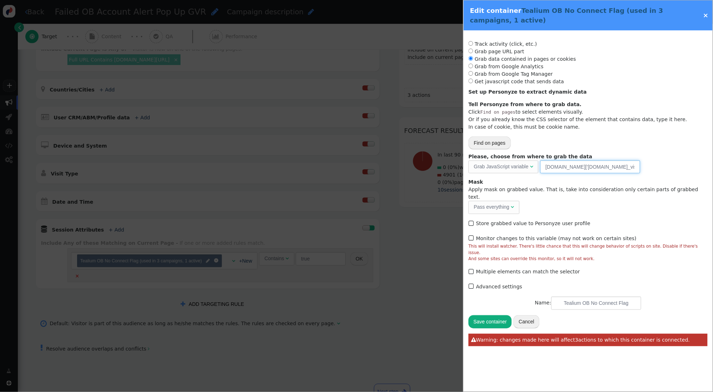
drag, startPoint x: 570, startPoint y: 167, endPoint x: 630, endPoint y: 166, distance: 60.0
click at [630, 166] on input "utag.data['va.current_visit.flags.20439']" at bounding box center [591, 166] width 100 height 13
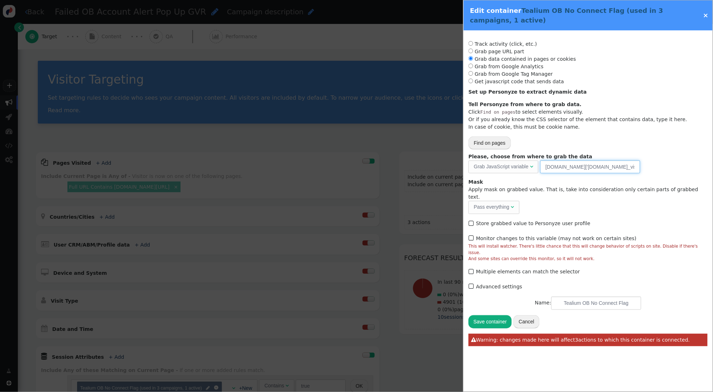
click at [632, 171] on input "utag.data['va.current_visit.flags.20439']" at bounding box center [591, 166] width 100 height 13
drag, startPoint x: 630, startPoint y: 168, endPoint x: 580, endPoint y: 166, distance: 50.8
click at [570, 166] on input "utag.data['va.current_visit.flags.20439']" at bounding box center [591, 166] width 100 height 13
type input "utag.data['ob_no_connect']"
click at [497, 315] on button "Save container" at bounding box center [490, 321] width 43 height 13
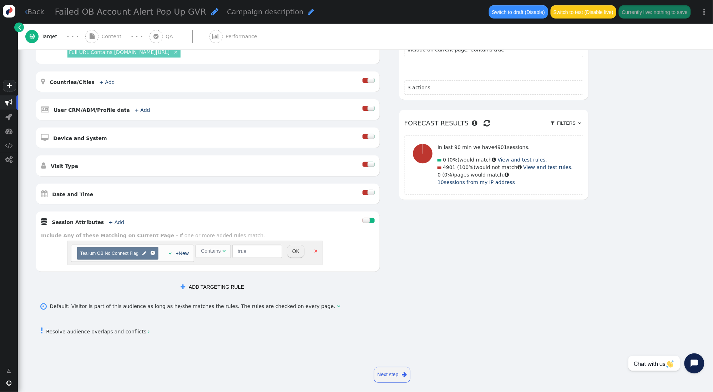
scroll to position [141, 0]
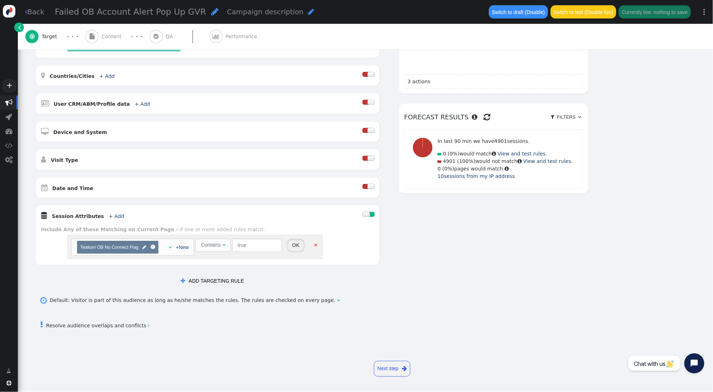
click at [296, 244] on button "OK" at bounding box center [296, 245] width 18 height 13
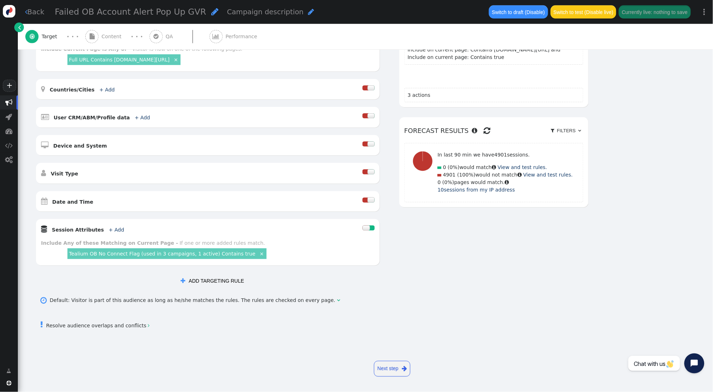
scroll to position [127, 0]
click at [163, 255] on link "Tealium OB No Connect Flag (used in 3 campaigns, 1 active) Contains true" at bounding box center [162, 254] width 187 height 6
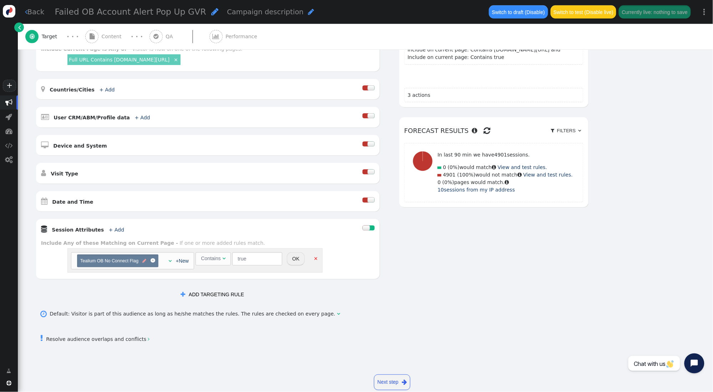
click at [143, 261] on span "" at bounding box center [145, 260] width 4 height 7
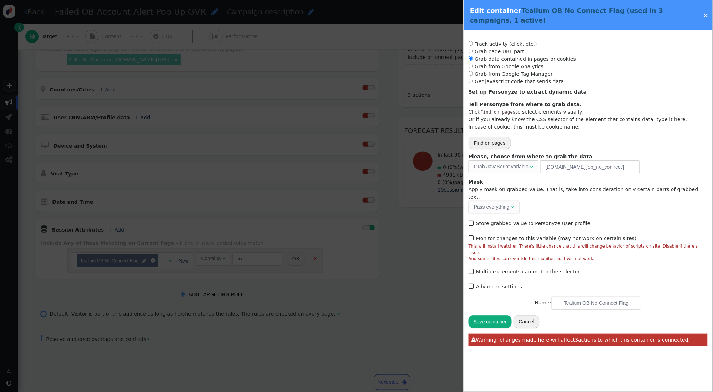
click at [472, 233] on span "" at bounding box center [472, 238] width 6 height 10
click at [494, 315] on button "Save container" at bounding box center [490, 321] width 43 height 13
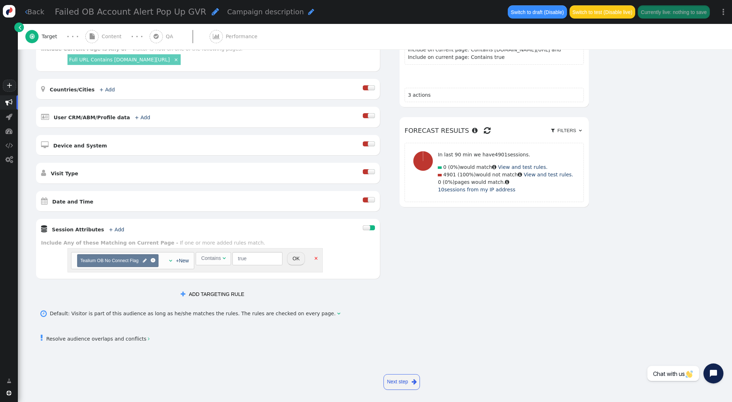
scroll to position [0, 0]
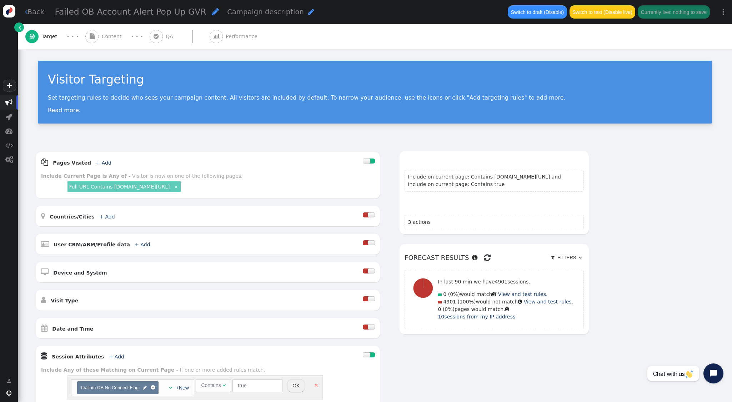
click at [101, 35] on div " Content" at bounding box center [104, 36] width 39 height 25
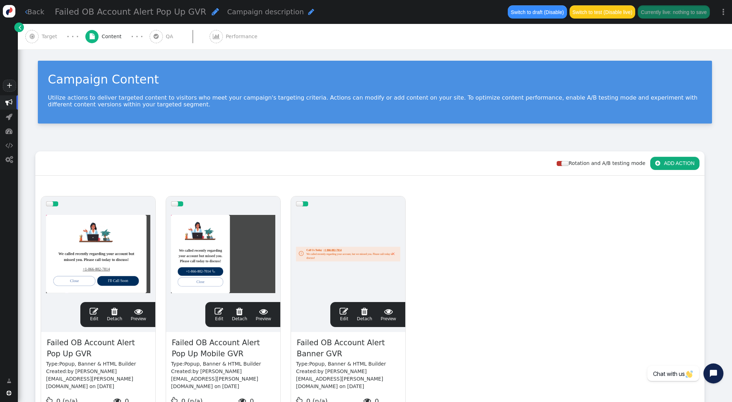
click at [51, 34] on span "Target" at bounding box center [51, 36] width 19 height 7
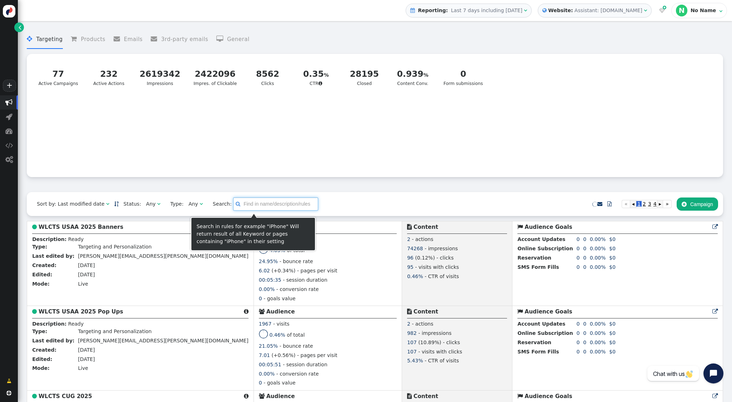
click at [252, 206] on input "text" at bounding box center [275, 203] width 85 height 13
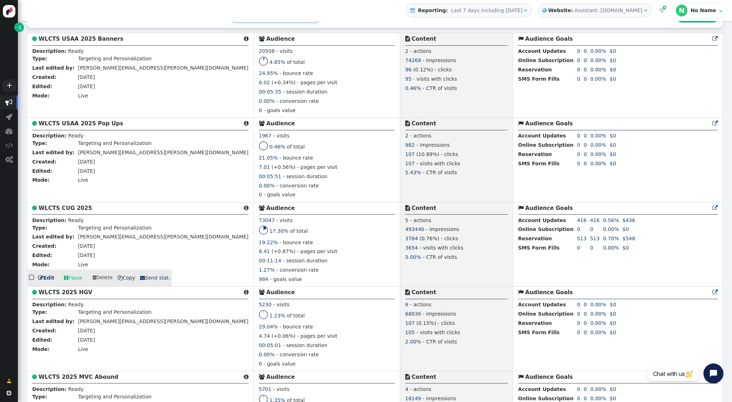
scroll to position [211, 0]
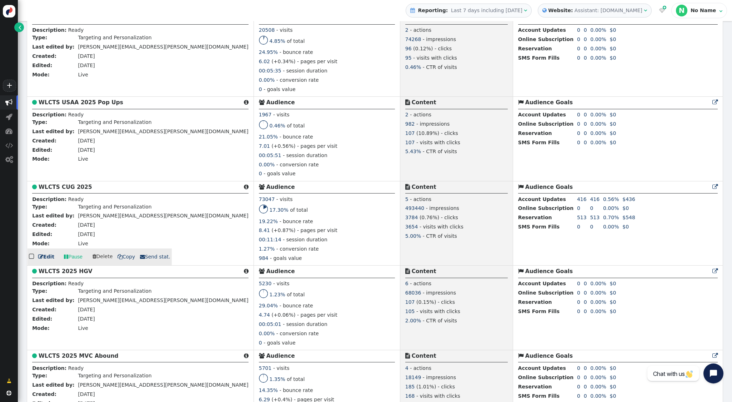
type input "wlcts"
click at [65, 186] on b "WLCTS CUG 2025" at bounding box center [66, 187] width 54 height 6
